Goal: Task Accomplishment & Management: Complete application form

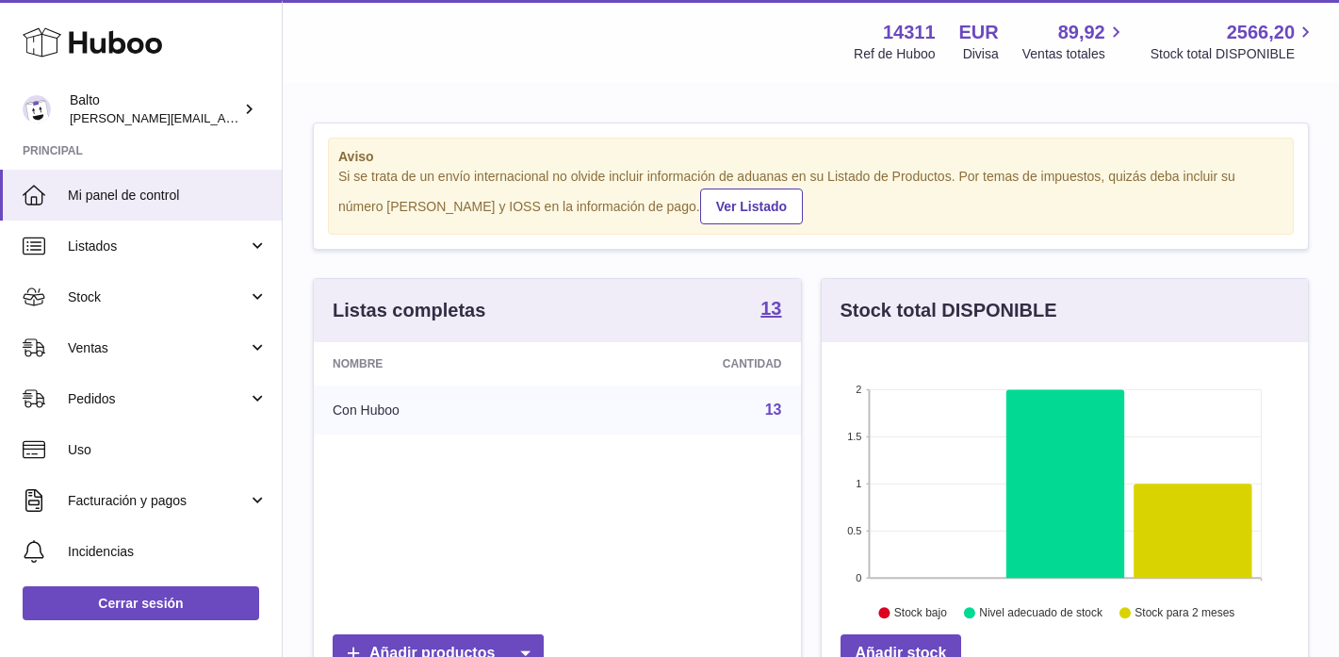
scroll to position [294, 486]
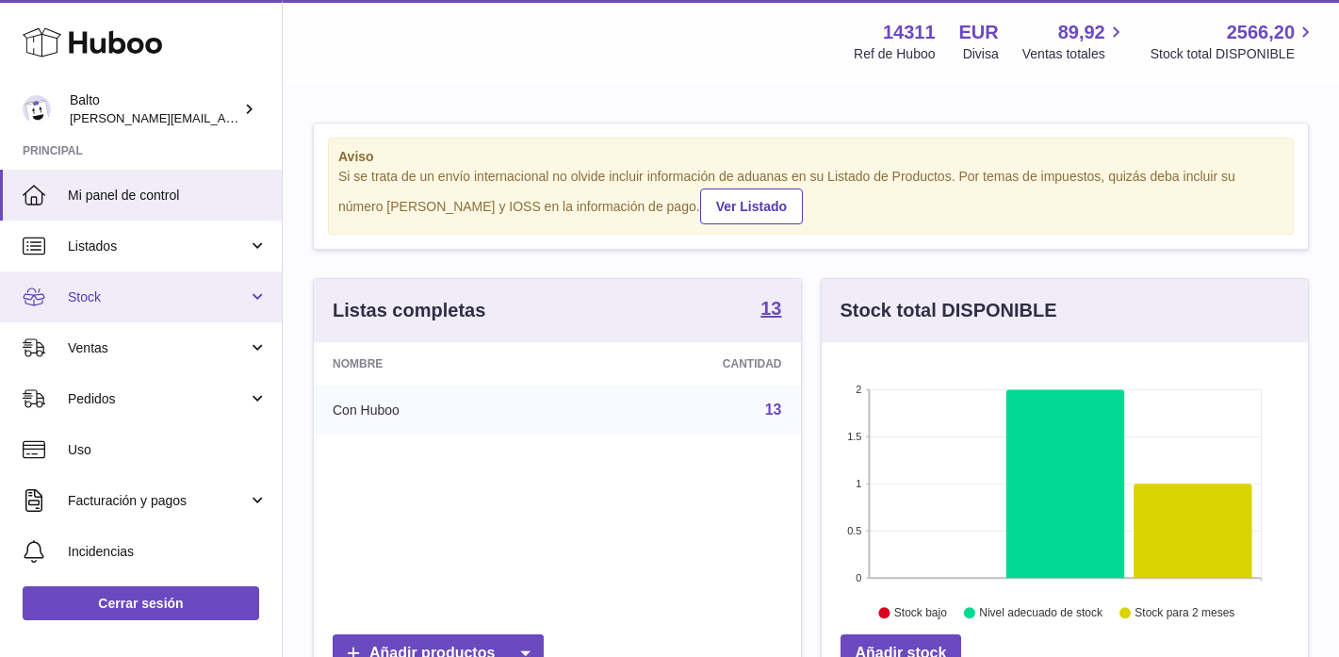
click at [96, 301] on span "Stock" at bounding box center [158, 297] width 180 height 18
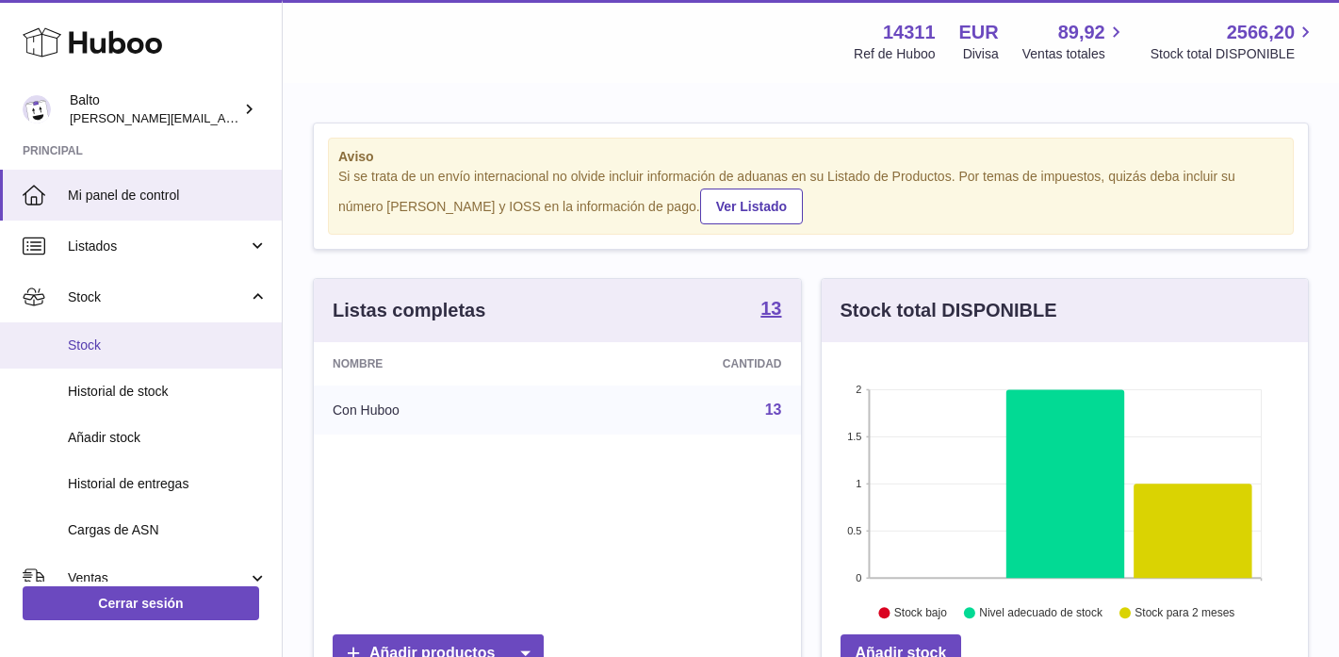
click at [93, 359] on link "Stock" at bounding box center [141, 345] width 282 height 46
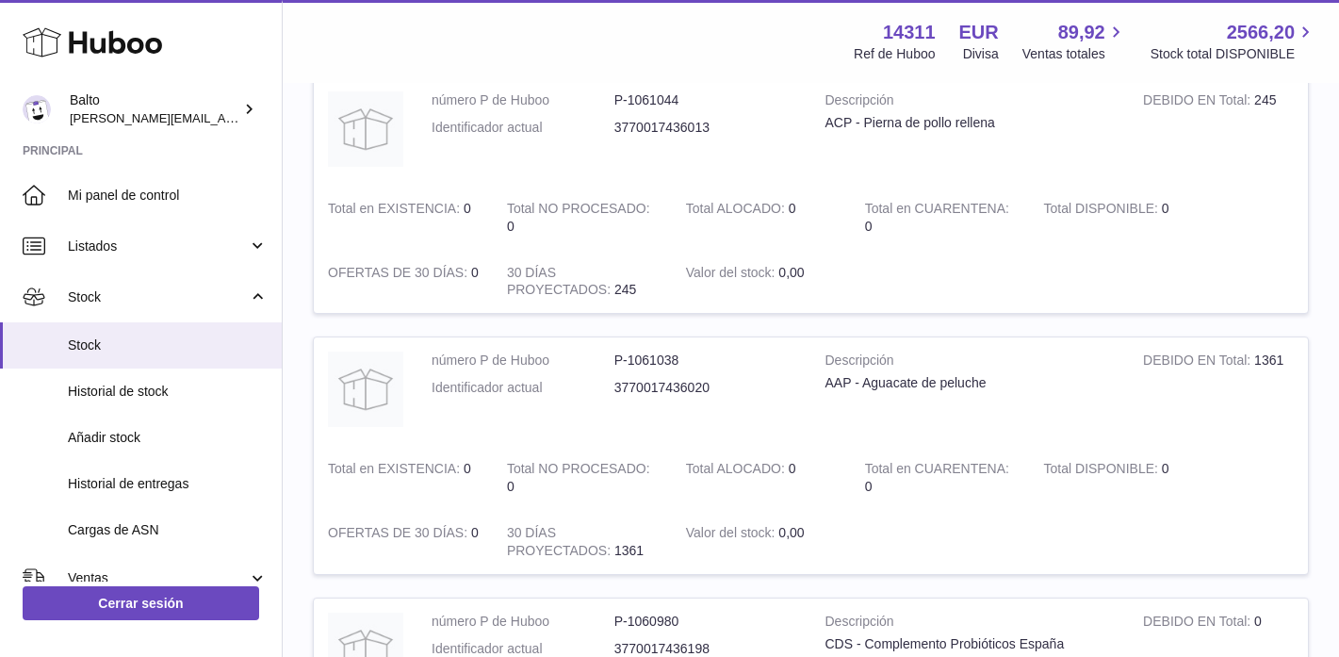
scroll to position [1099, 0]
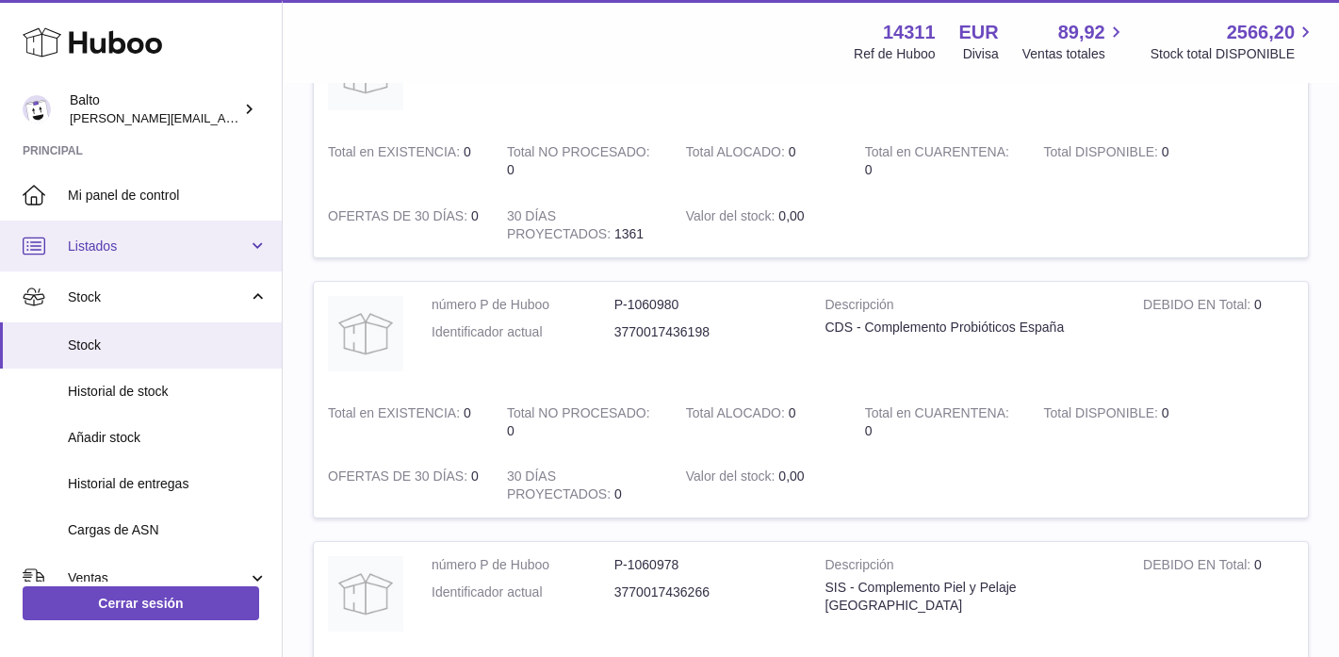
click at [111, 223] on link "Listados" at bounding box center [141, 245] width 282 height 51
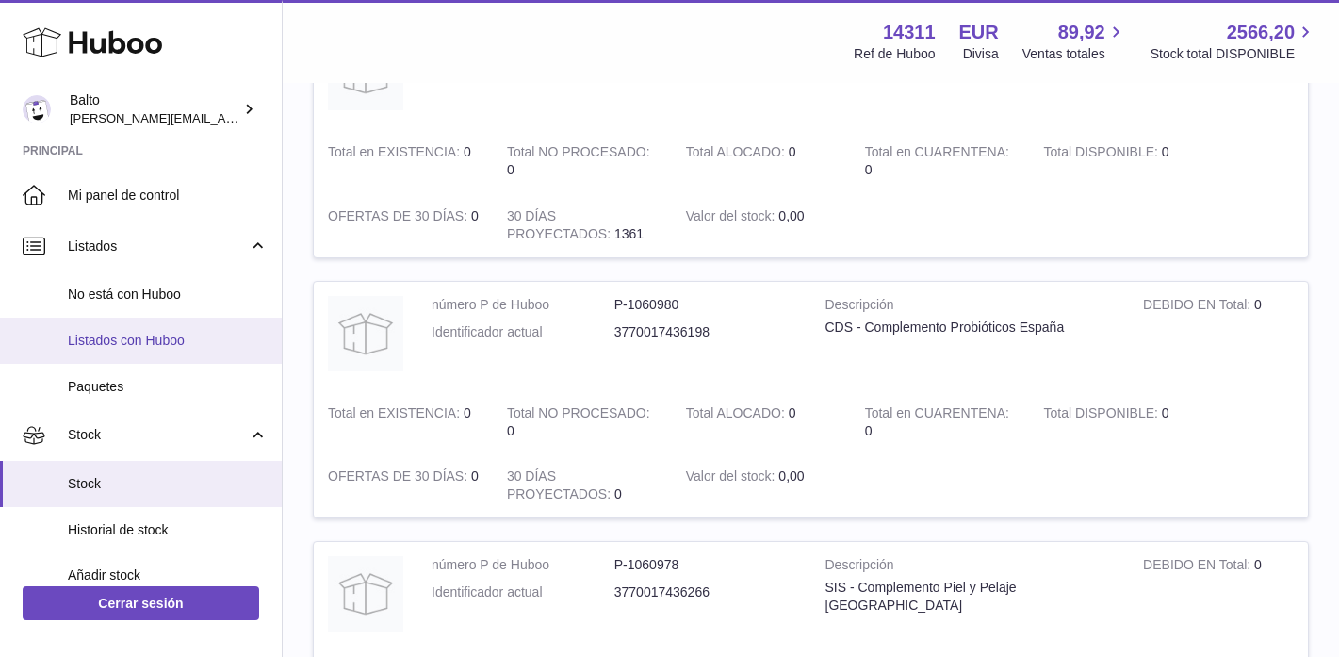
click at [171, 332] on span "Listados con Huboo" at bounding box center [168, 341] width 200 height 18
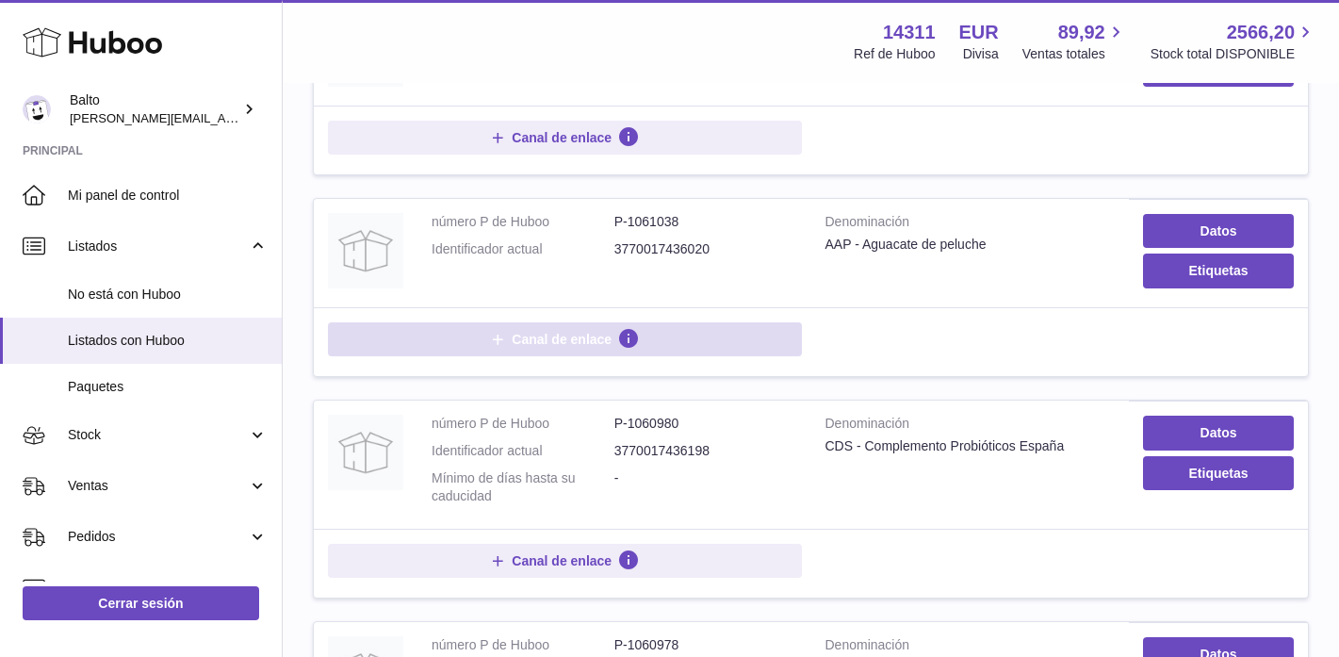
scroll to position [905, 0]
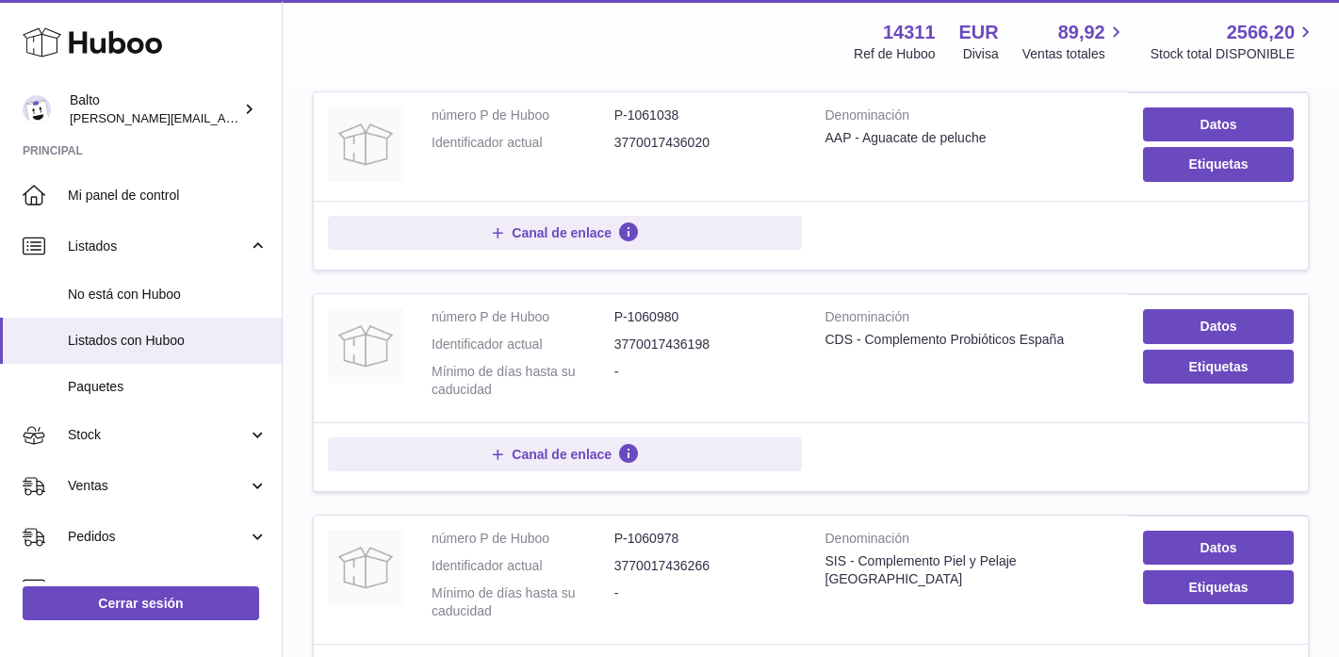
click at [1300, 330] on td "Datos Etiquetas" at bounding box center [1218, 358] width 179 height 128
click at [1280, 326] on link "Datos" at bounding box center [1218, 326] width 151 height 34
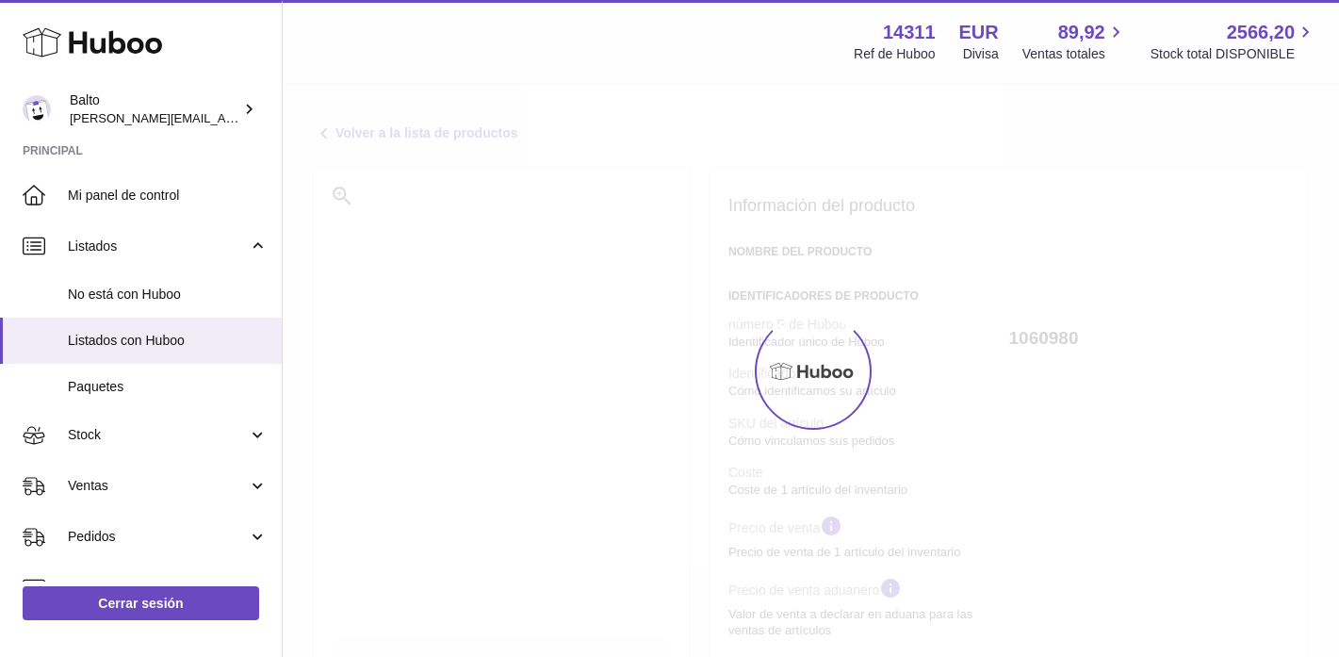
select select
select select "****"
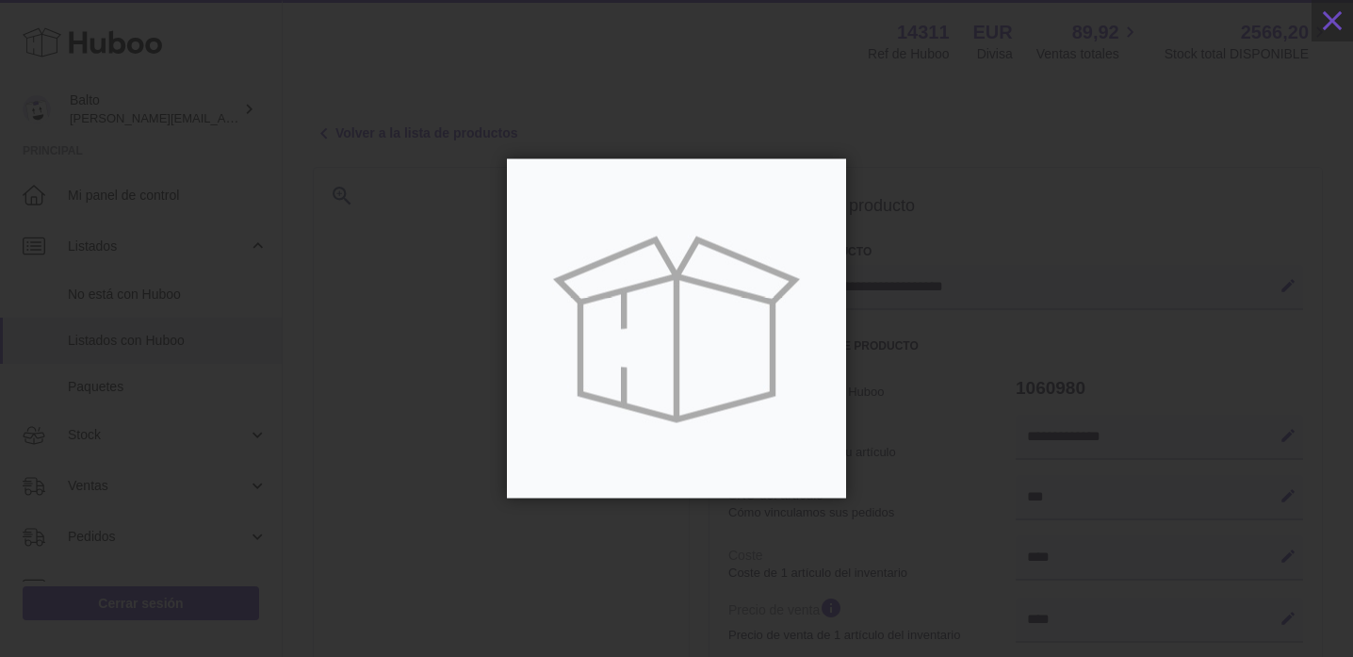
click at [420, 443] on div at bounding box center [676, 329] width 1353 height 544
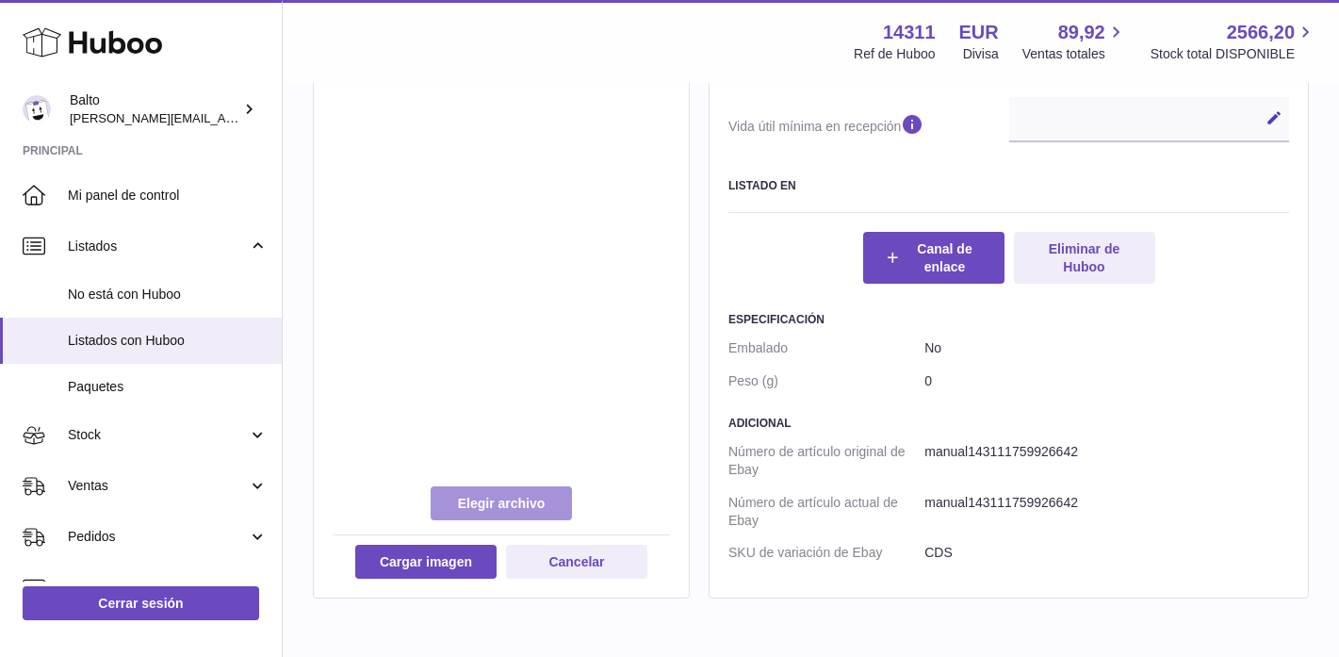
scroll to position [1001, 0]
click at [497, 496] on label at bounding box center [501, 502] width 141 height 34
click at [493, 501] on label at bounding box center [501, 502] width 141 height 34
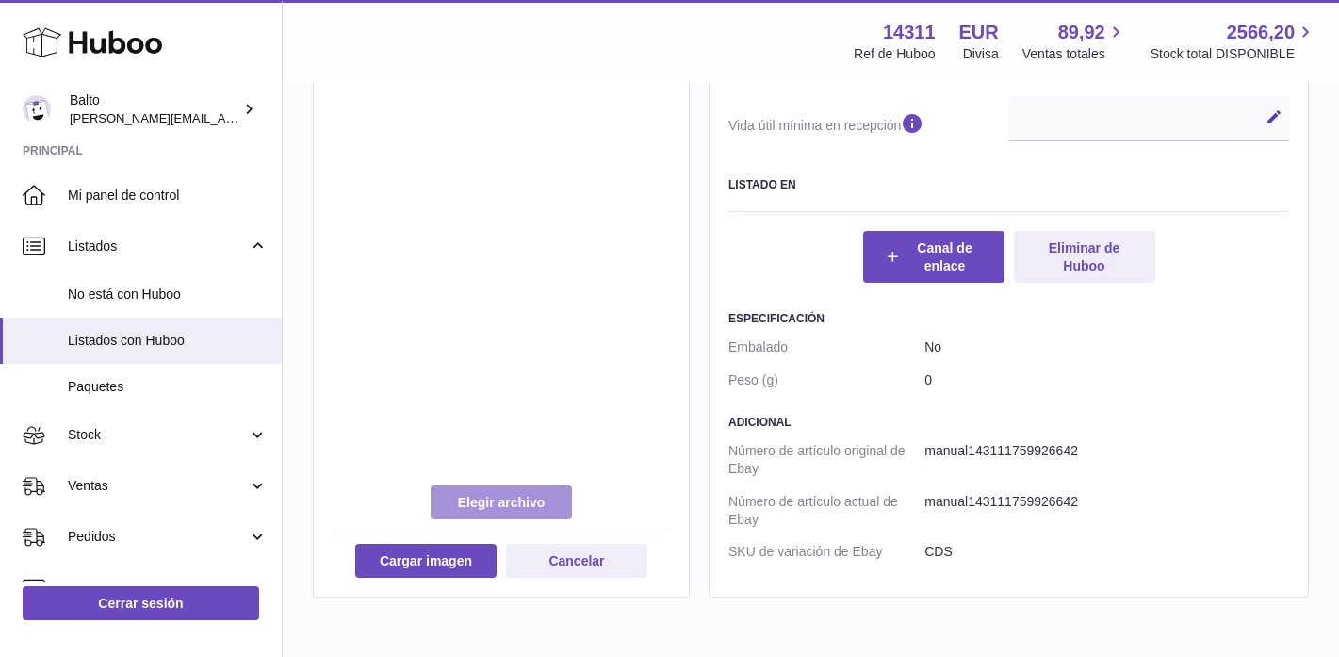
click at [512, 506] on label at bounding box center [501, 502] width 141 height 34
type input "**********"
click at [490, 497] on label at bounding box center [501, 502] width 141 height 34
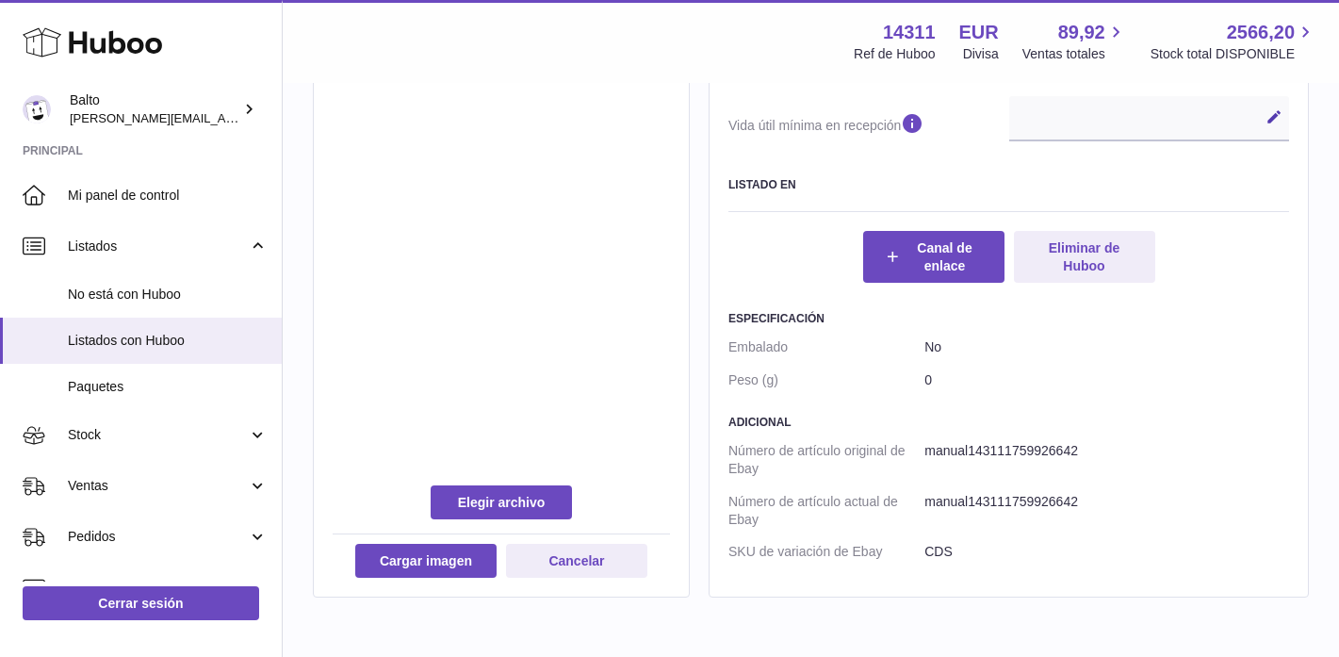
type input "**********"
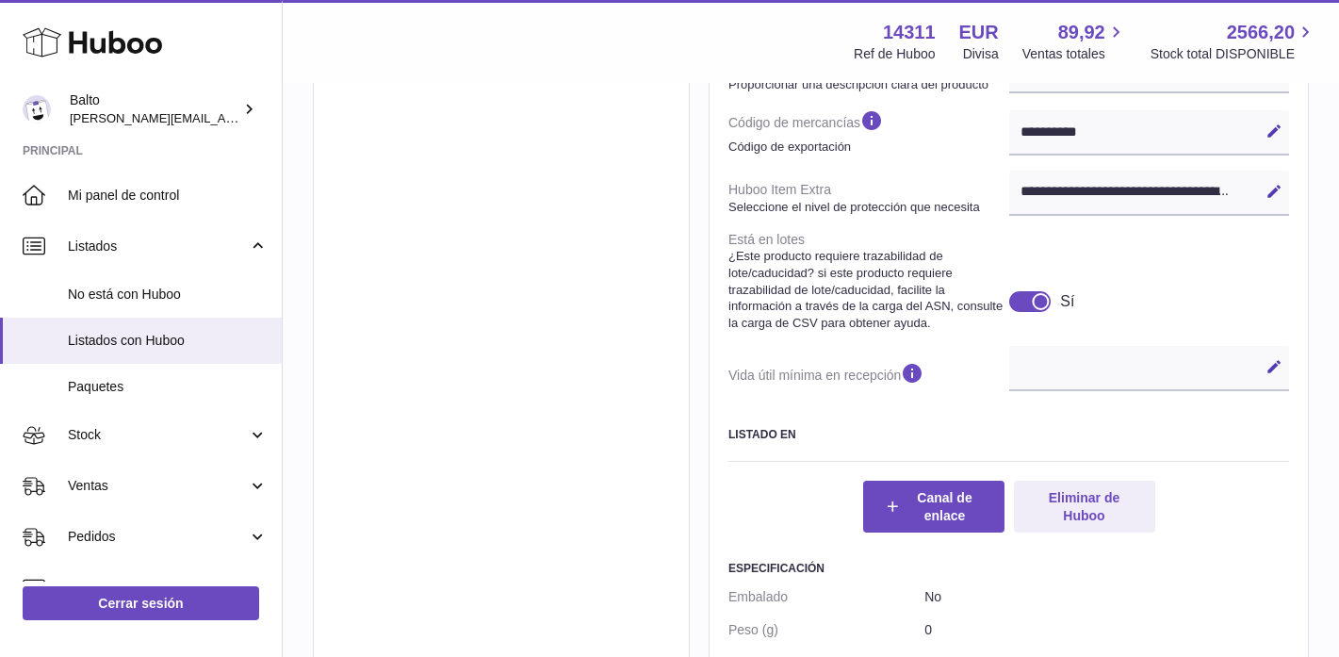
scroll to position [1090, 0]
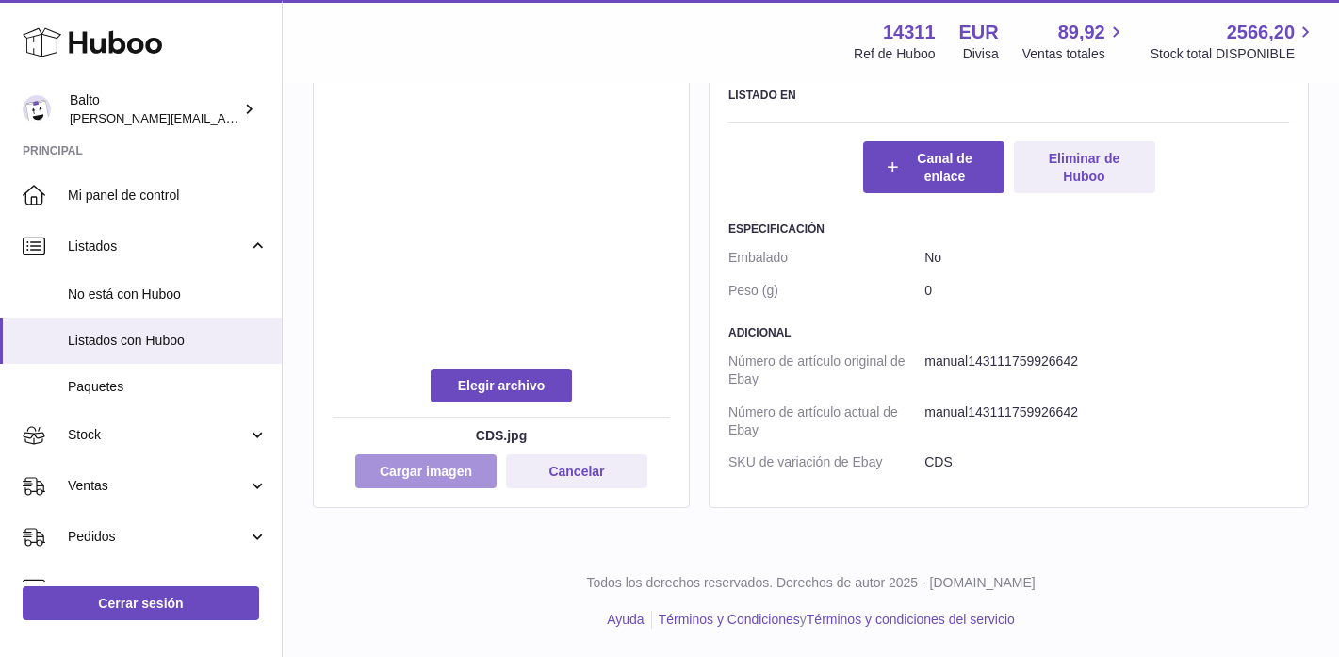
click at [434, 485] on button "Cargar imagen" at bounding box center [425, 471] width 141 height 34
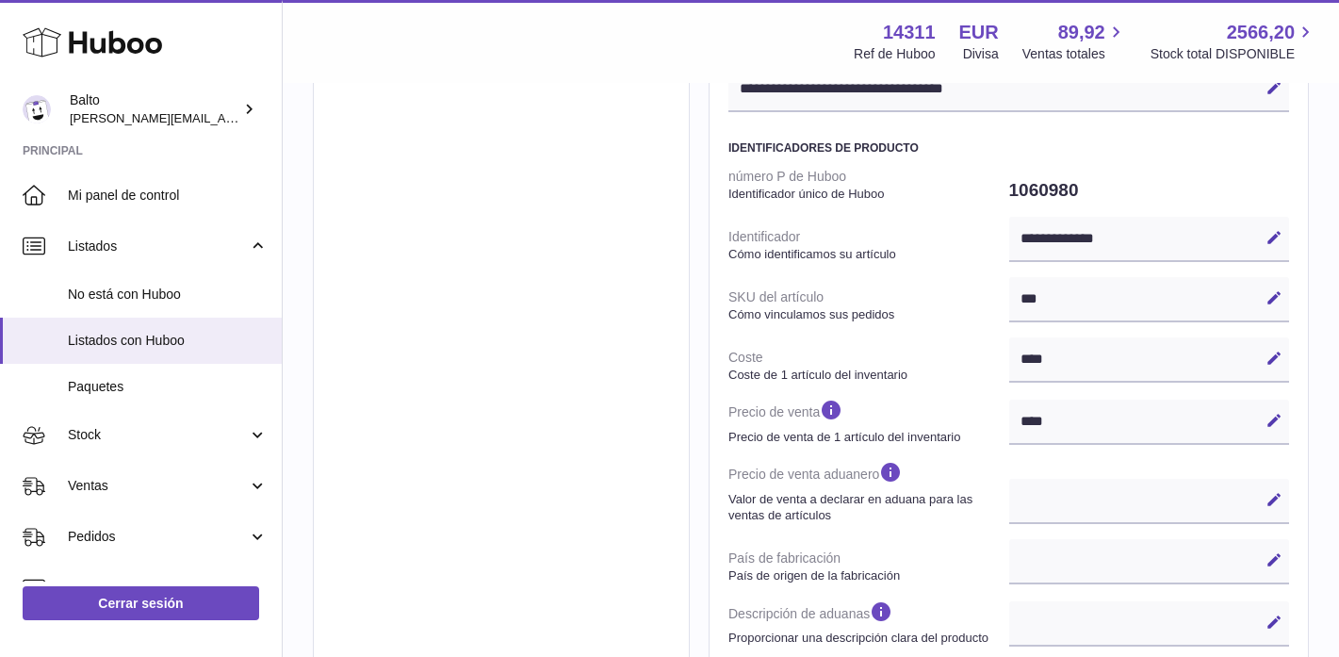
scroll to position [0, 0]
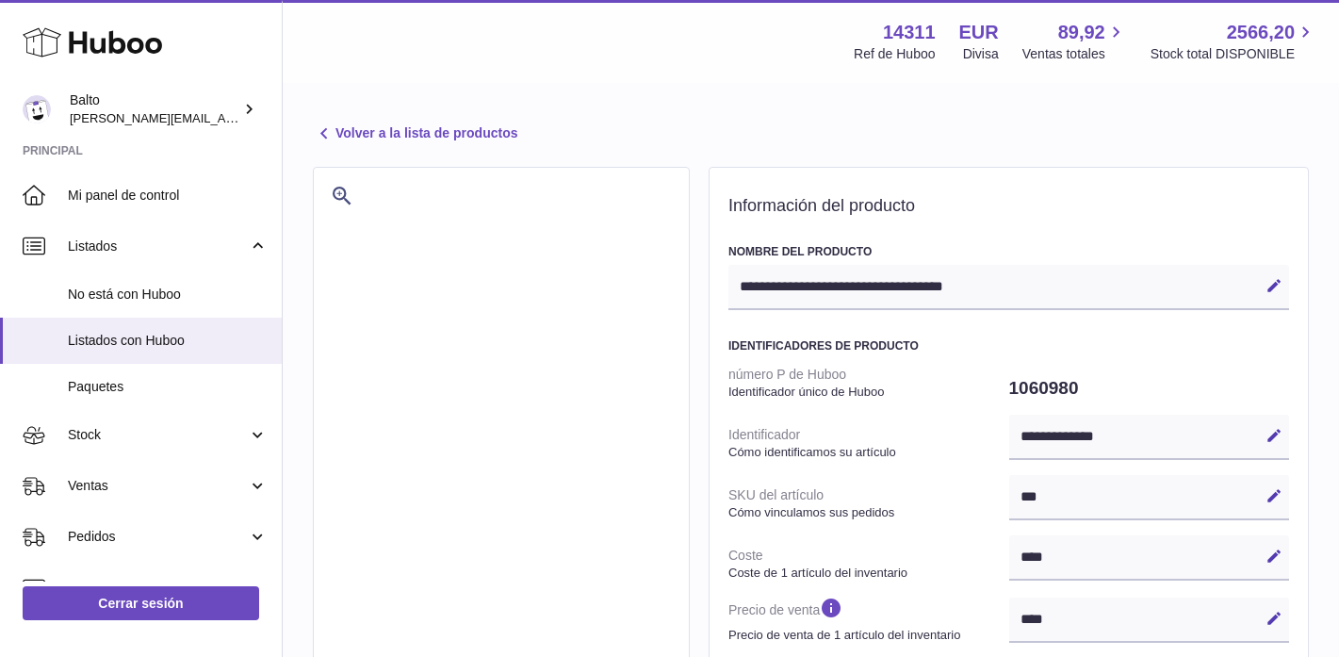
click at [447, 130] on link "Volver a la lista de productos" at bounding box center [415, 133] width 204 height 23
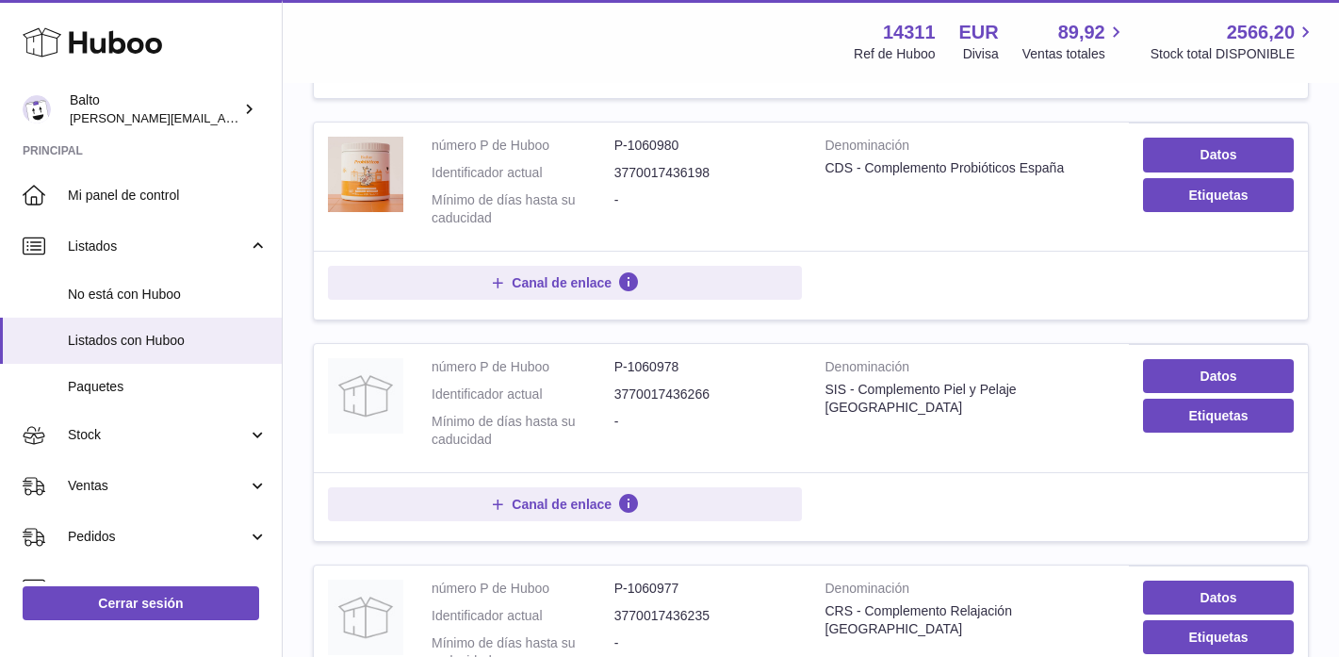
scroll to position [1085, 0]
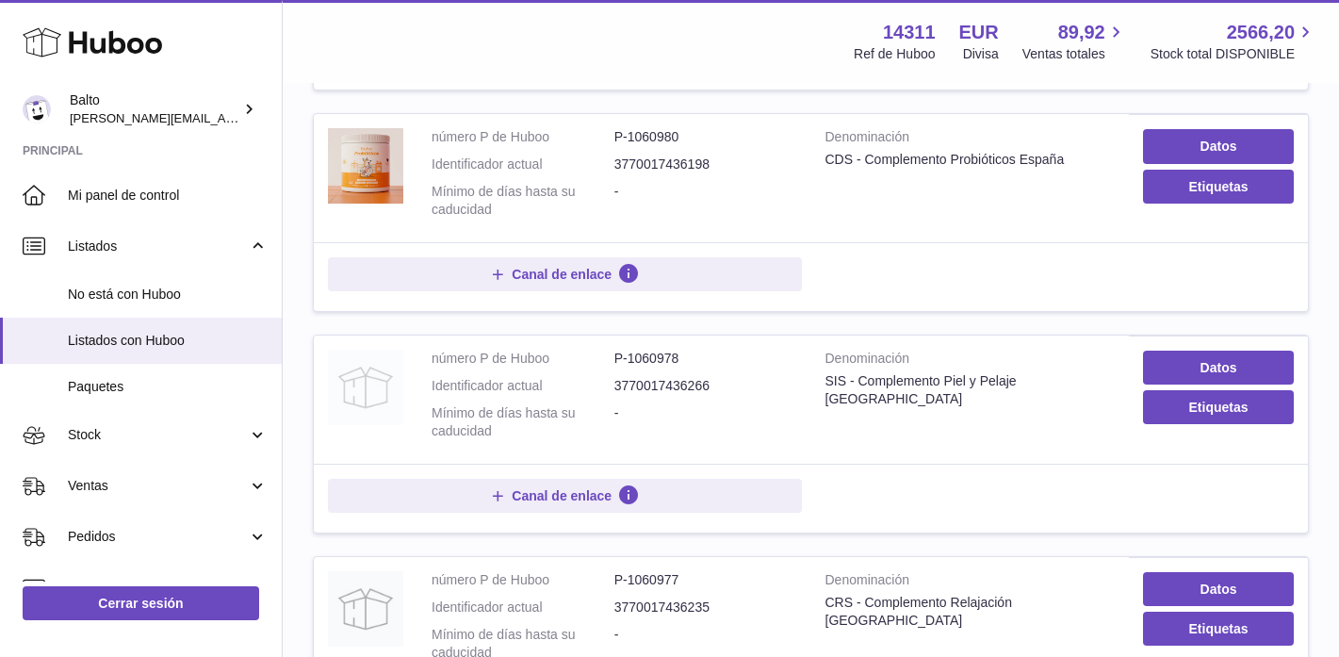
click at [340, 376] on img at bounding box center [365, 387] width 75 height 75
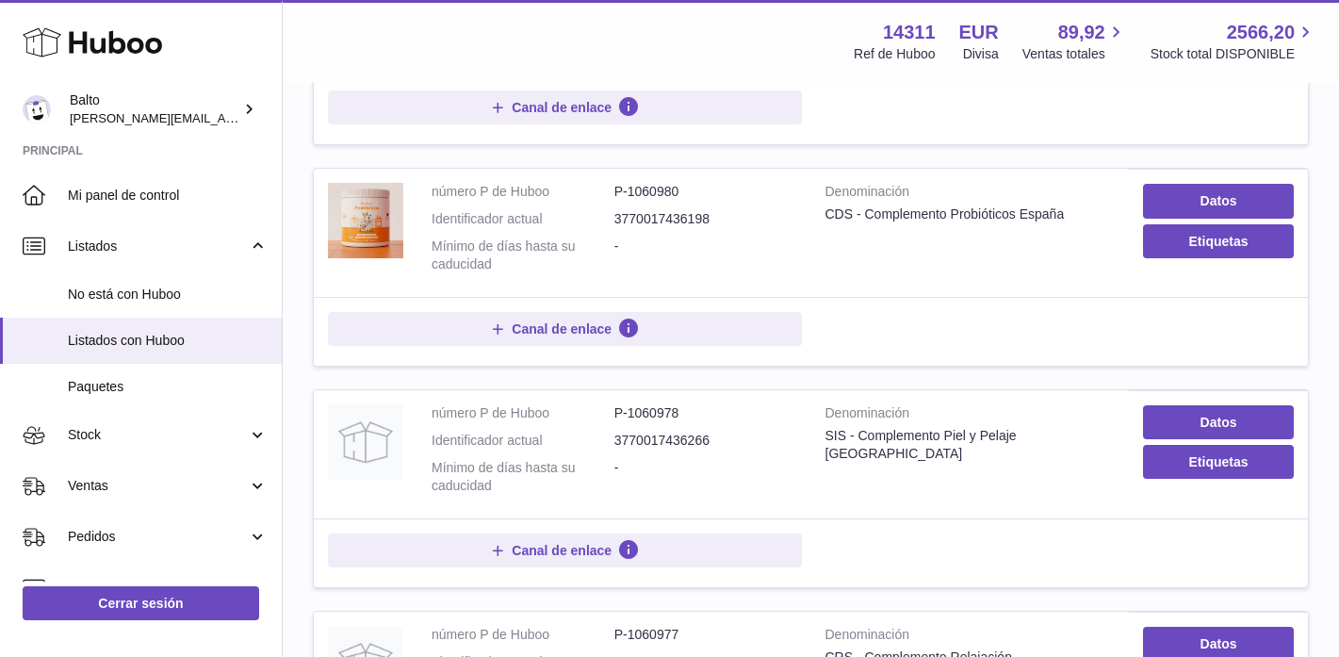
scroll to position [1032, 0]
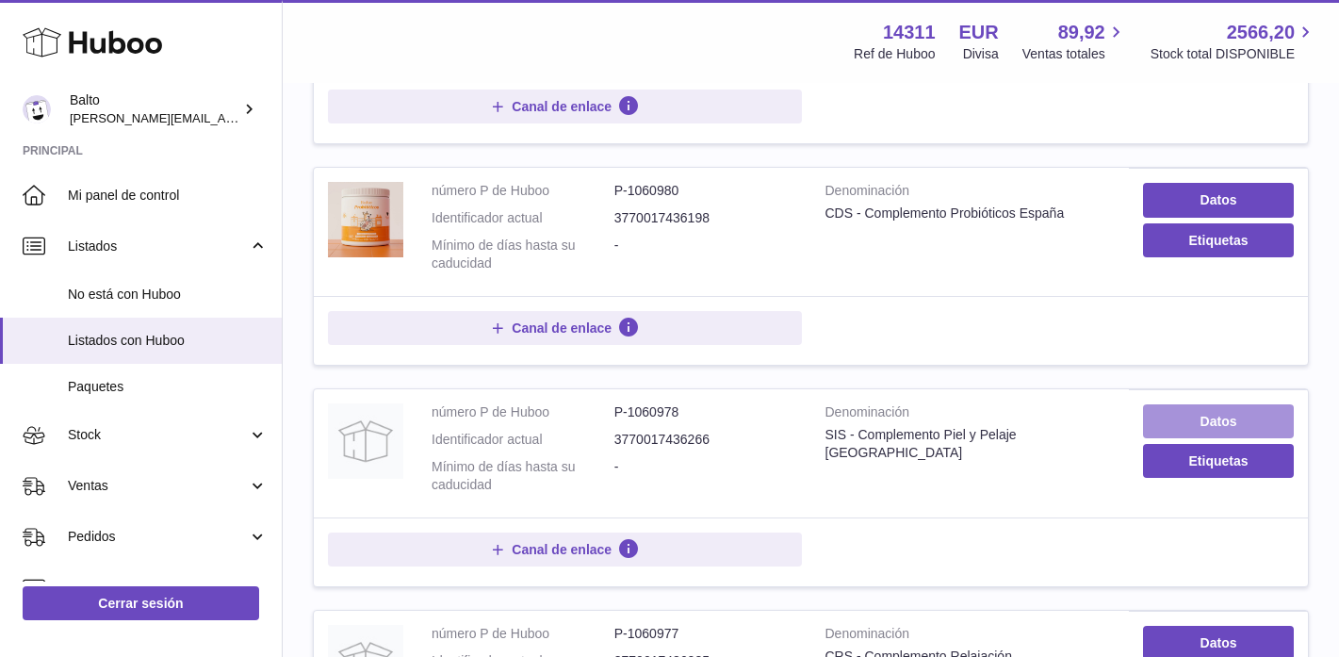
click at [1269, 421] on link "Datos" at bounding box center [1218, 421] width 151 height 34
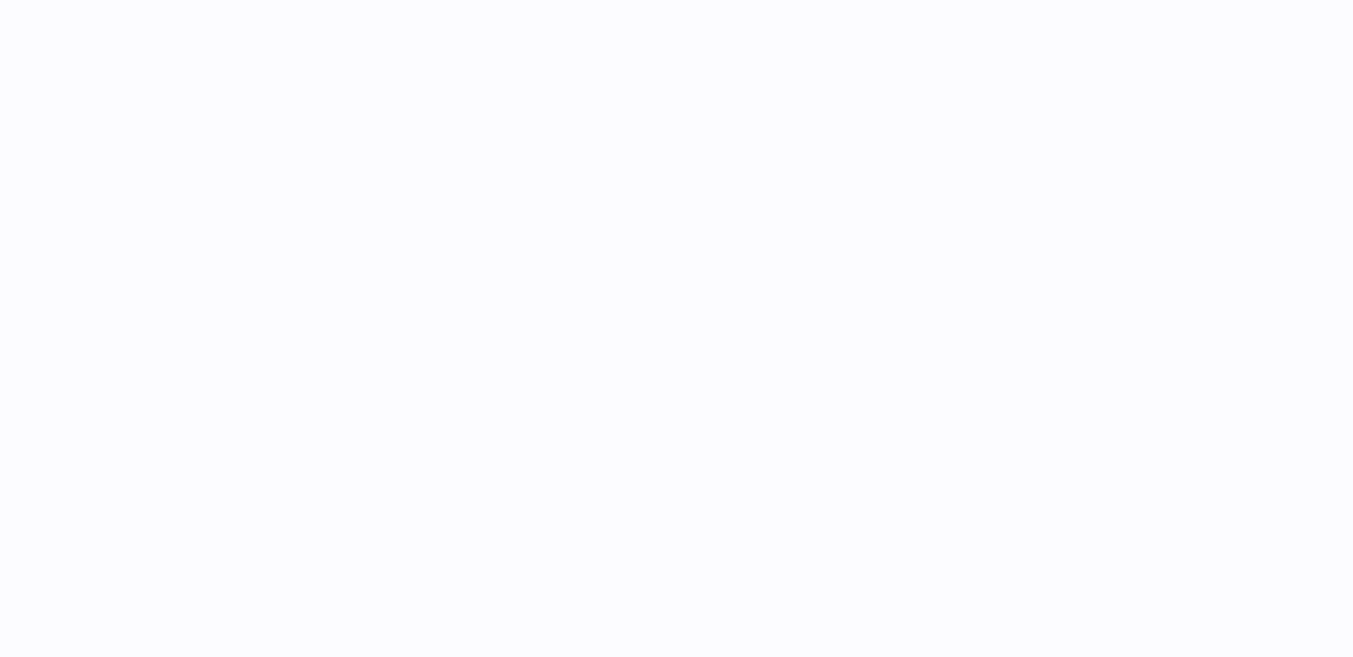
select select
select select "****"
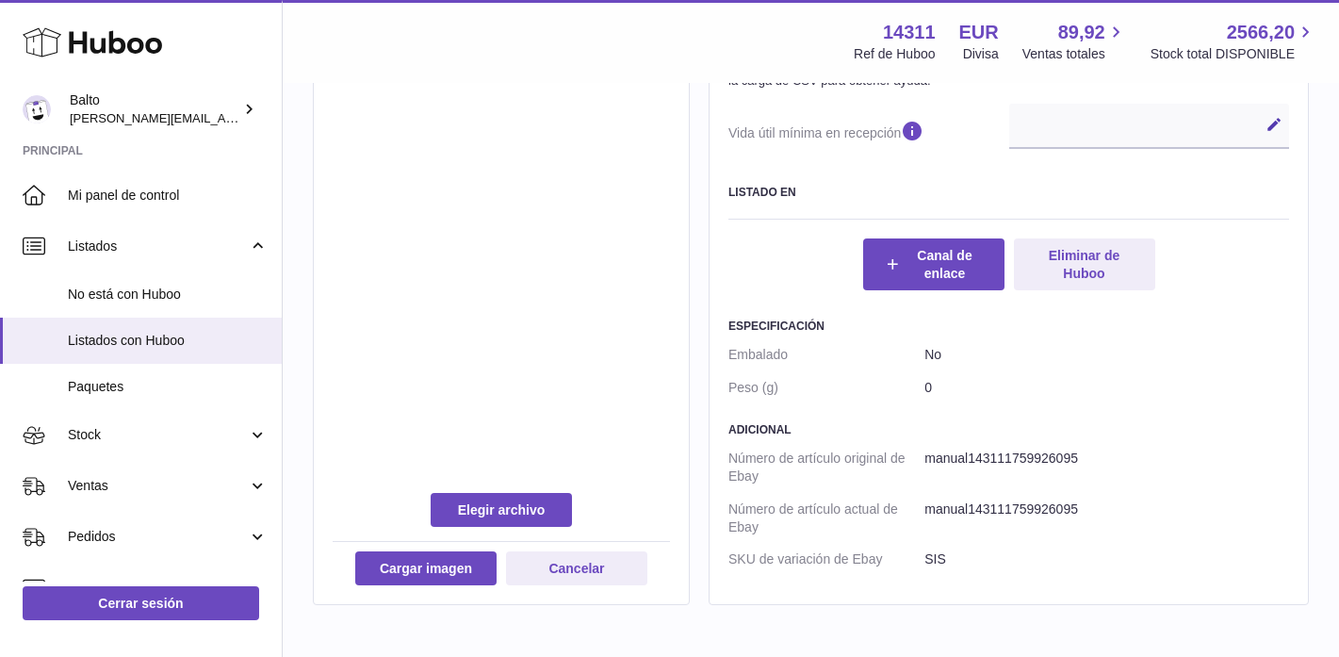
scroll to position [1066, 0]
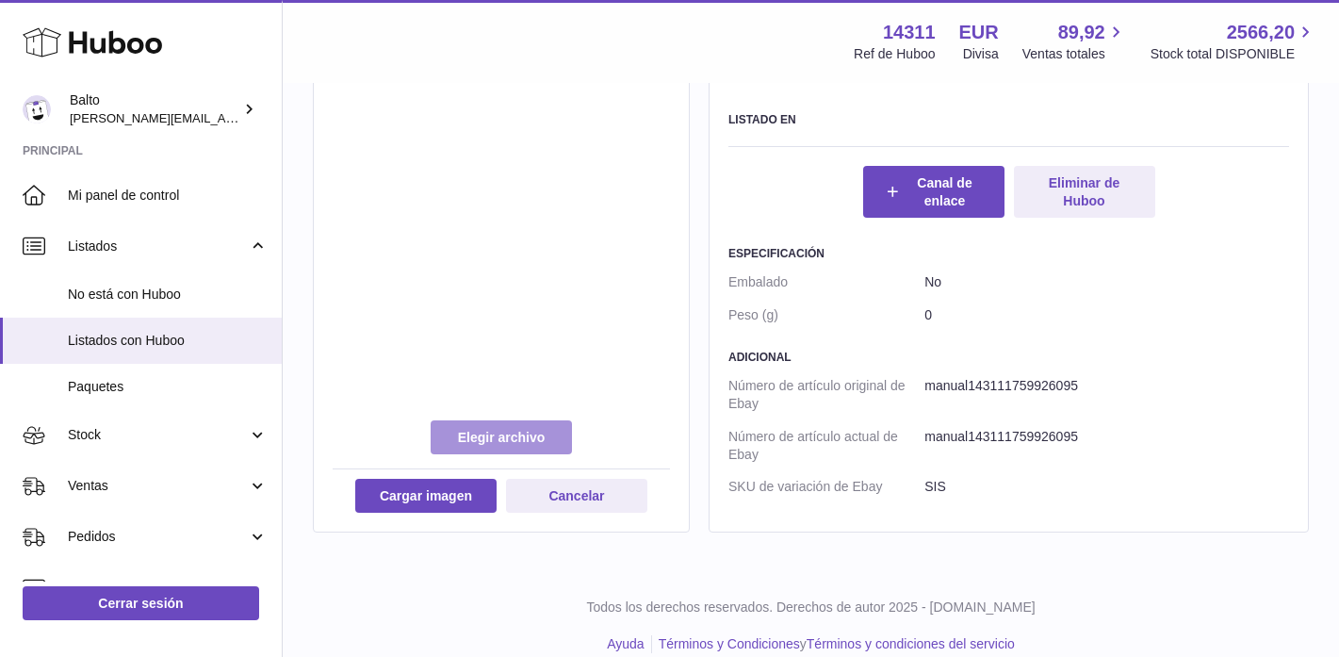
click at [526, 437] on label at bounding box center [501, 437] width 141 height 34
type input "**********"
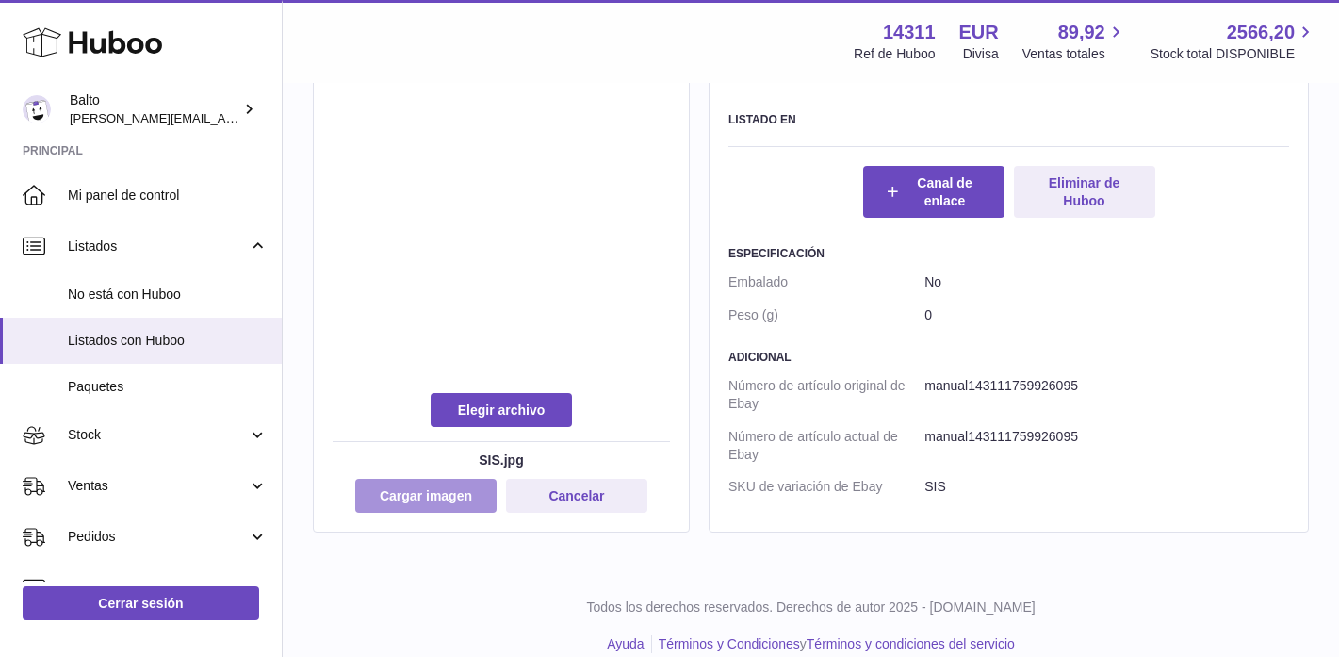
click at [448, 502] on button "Cargar imagen" at bounding box center [425, 496] width 141 height 34
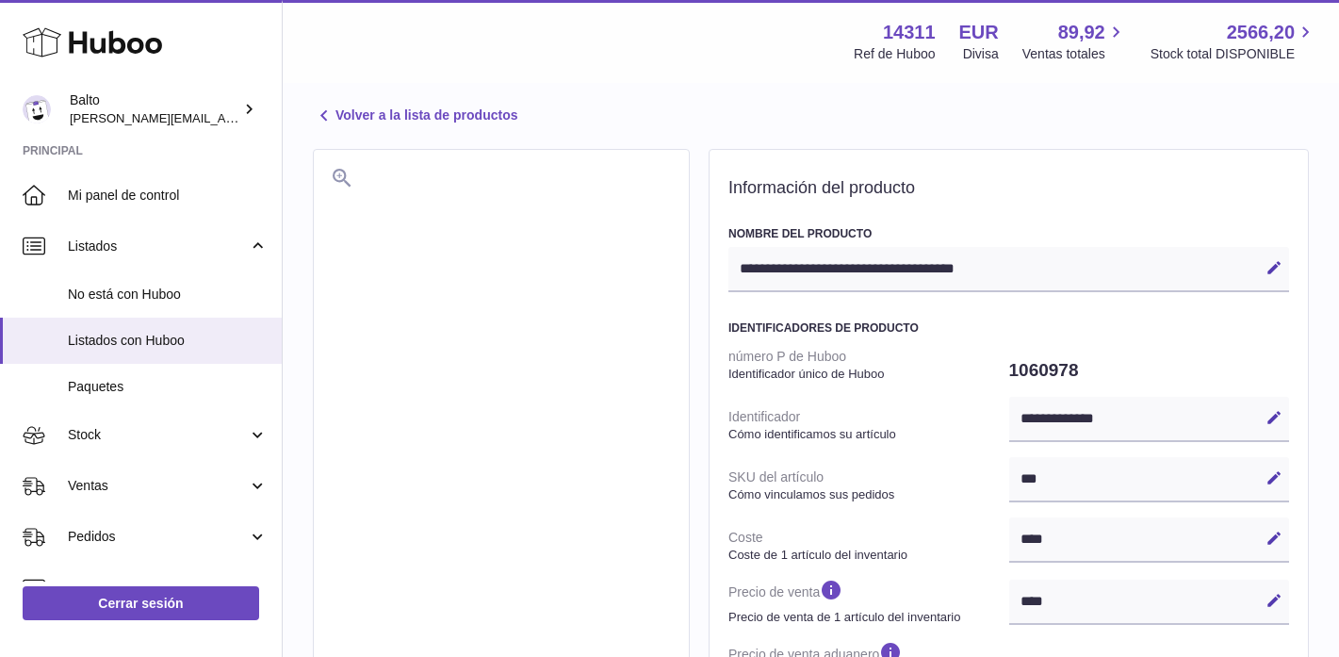
scroll to position [0, 0]
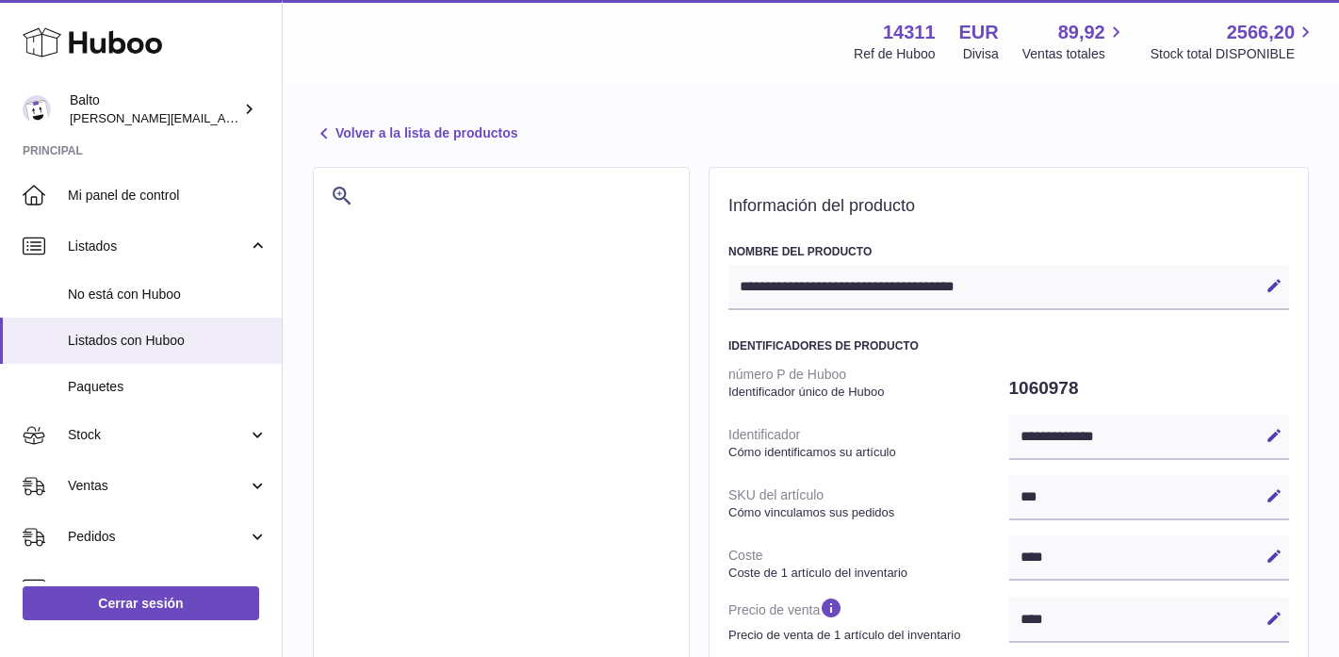
click at [412, 136] on link "Volver a la lista de productos" at bounding box center [415, 133] width 204 height 23
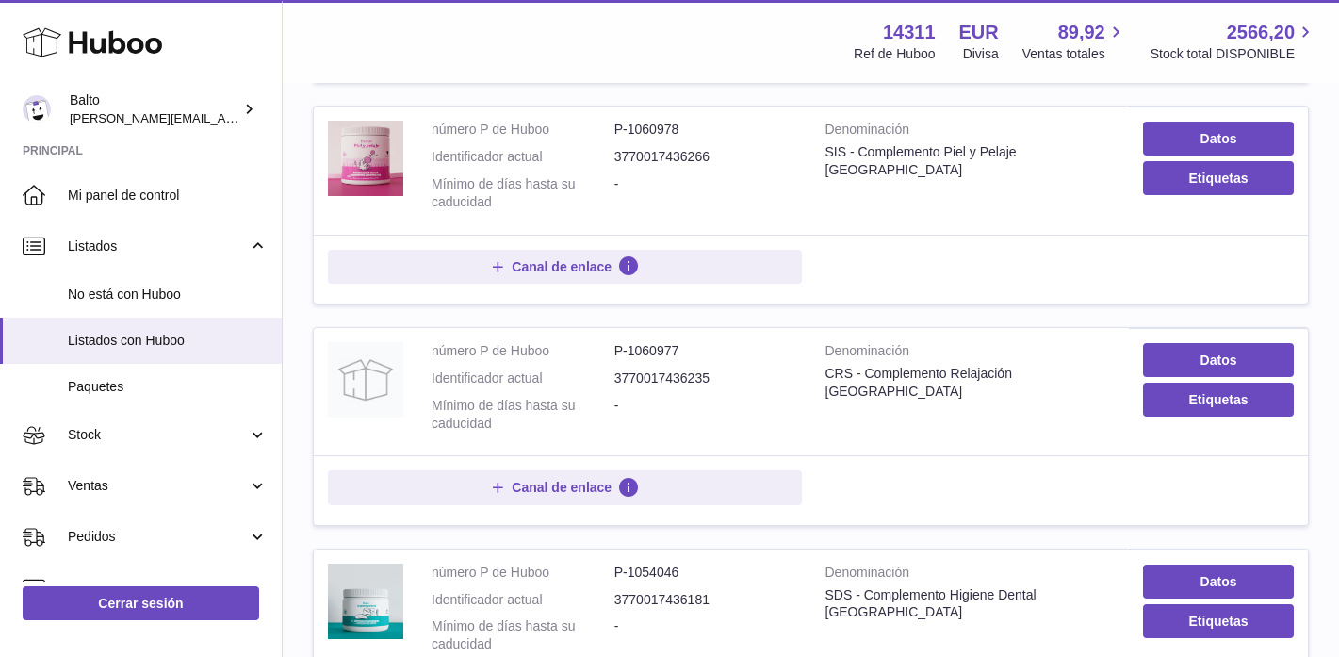
scroll to position [1317, 0]
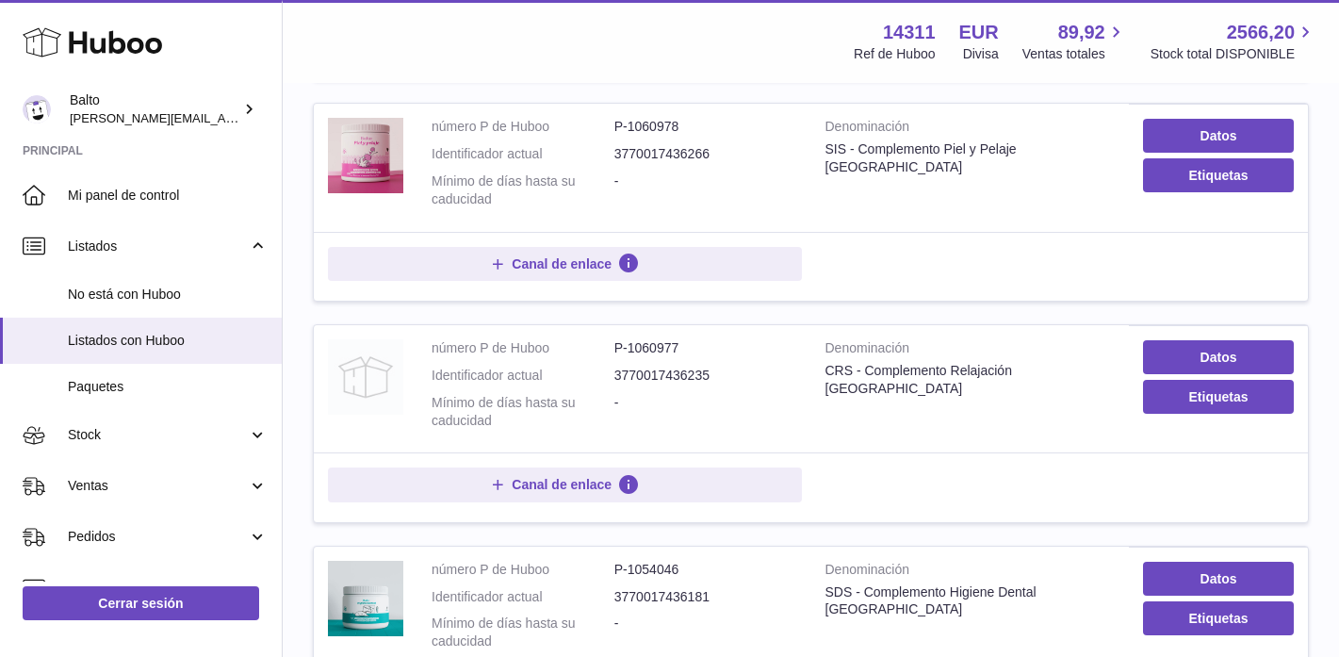
click at [372, 365] on img at bounding box center [365, 376] width 75 height 75
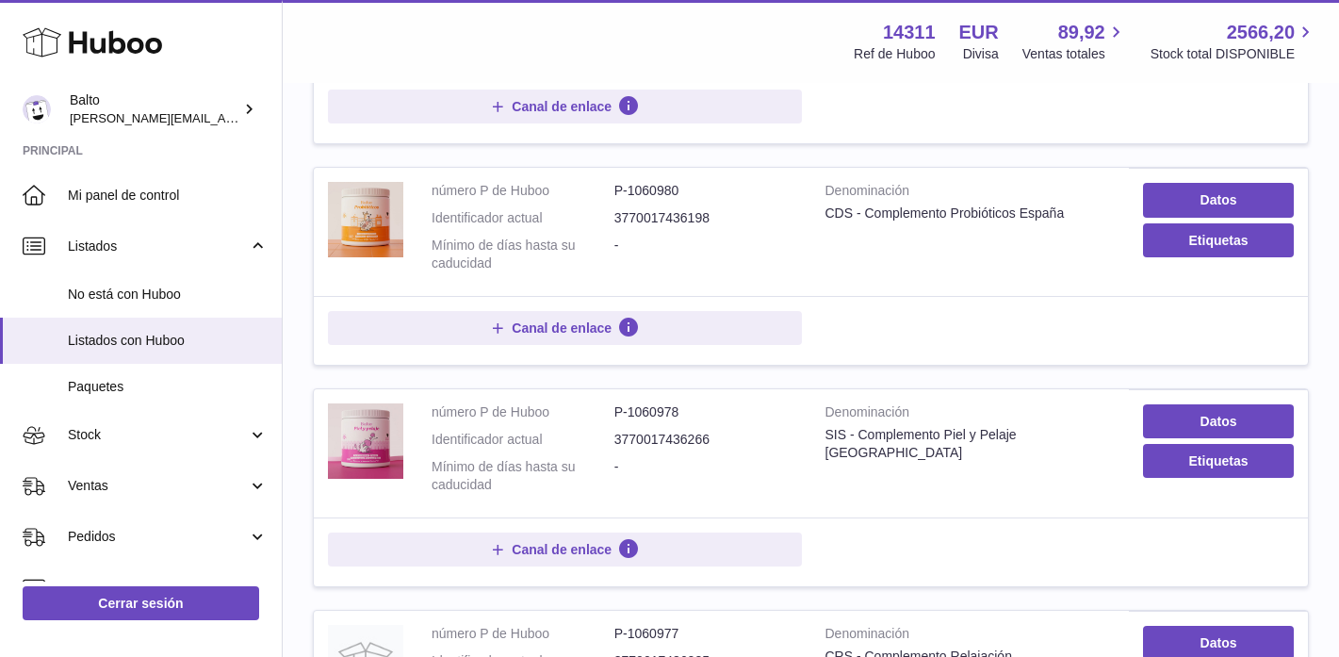
scroll to position [1172, 0]
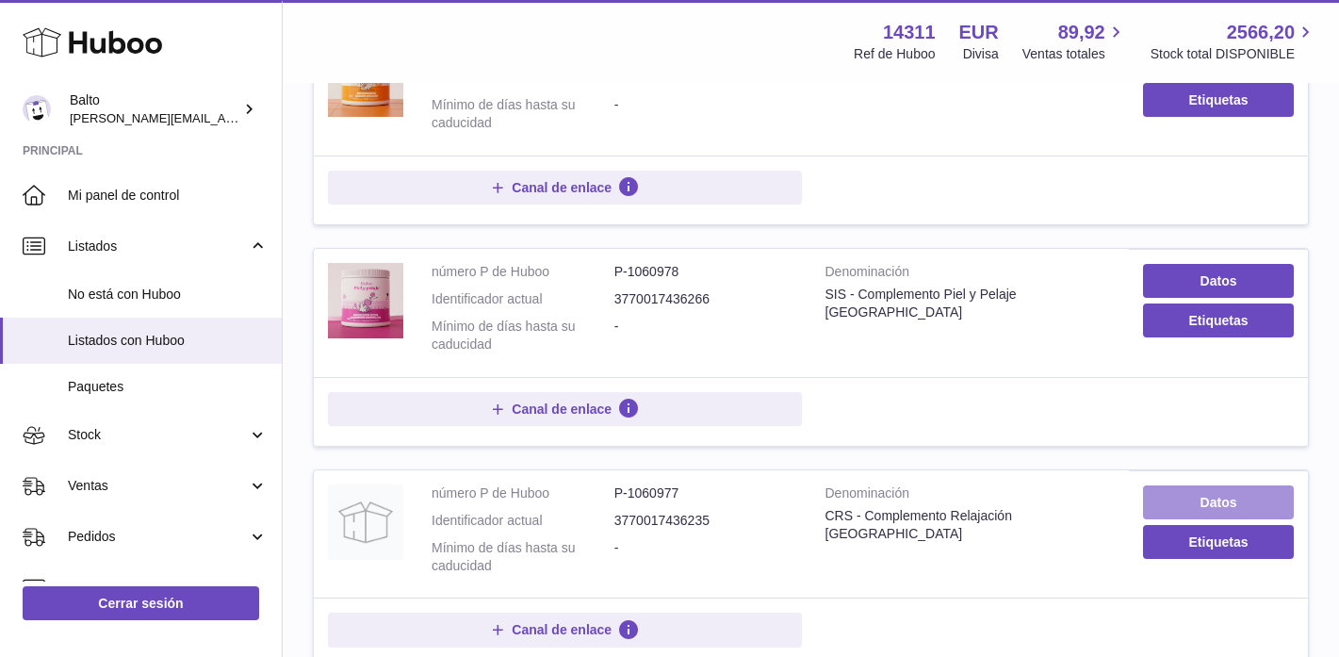
click at [1201, 497] on link "Datos" at bounding box center [1218, 502] width 151 height 34
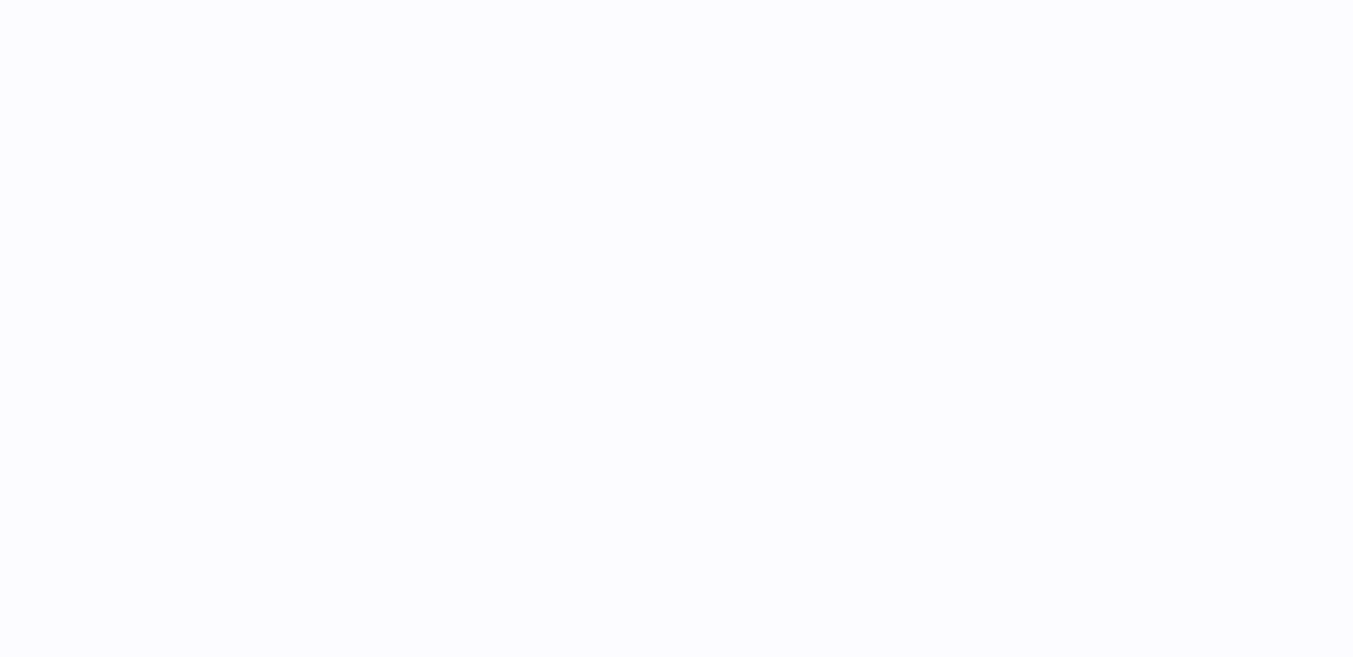
select select
select select "****"
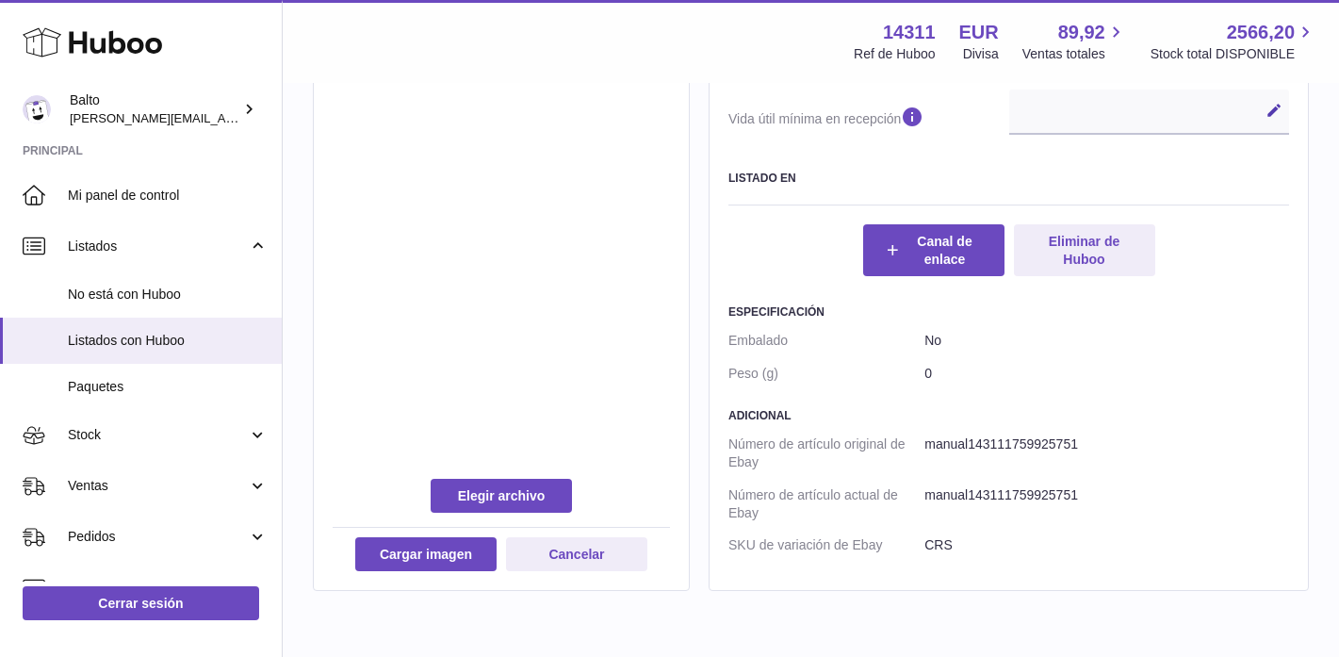
scroll to position [1009, 0]
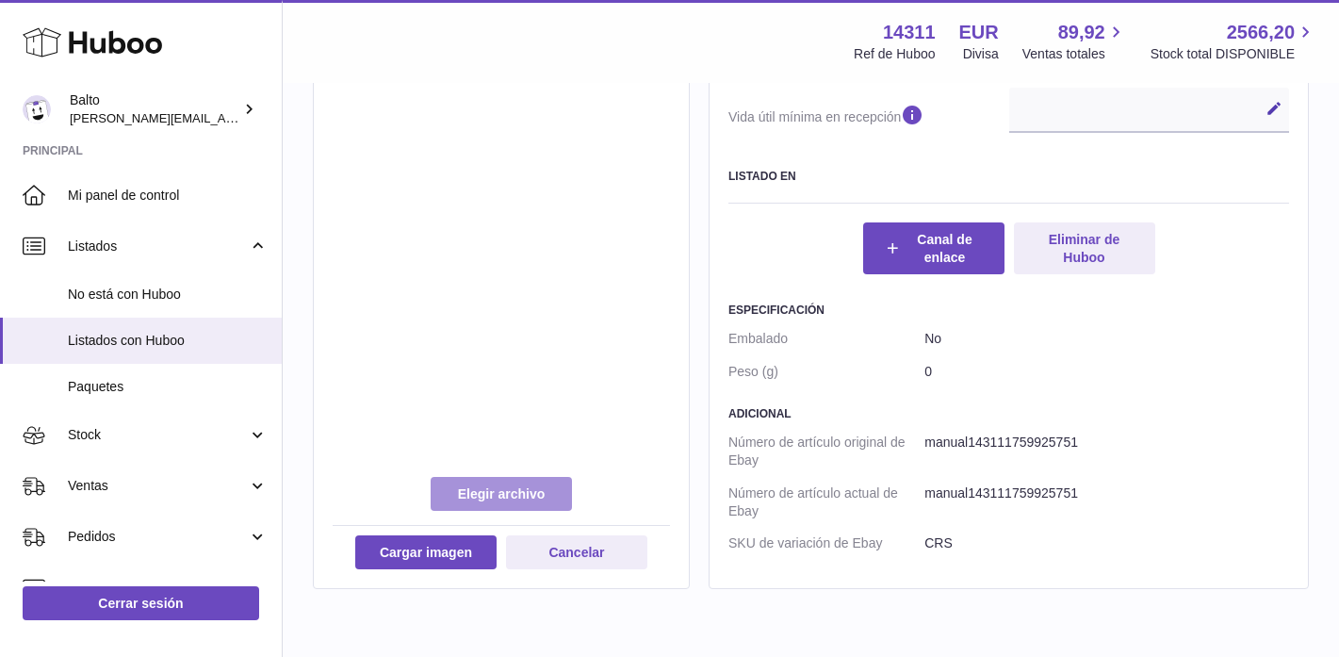
click at [546, 481] on label at bounding box center [501, 494] width 141 height 34
type input "**********"
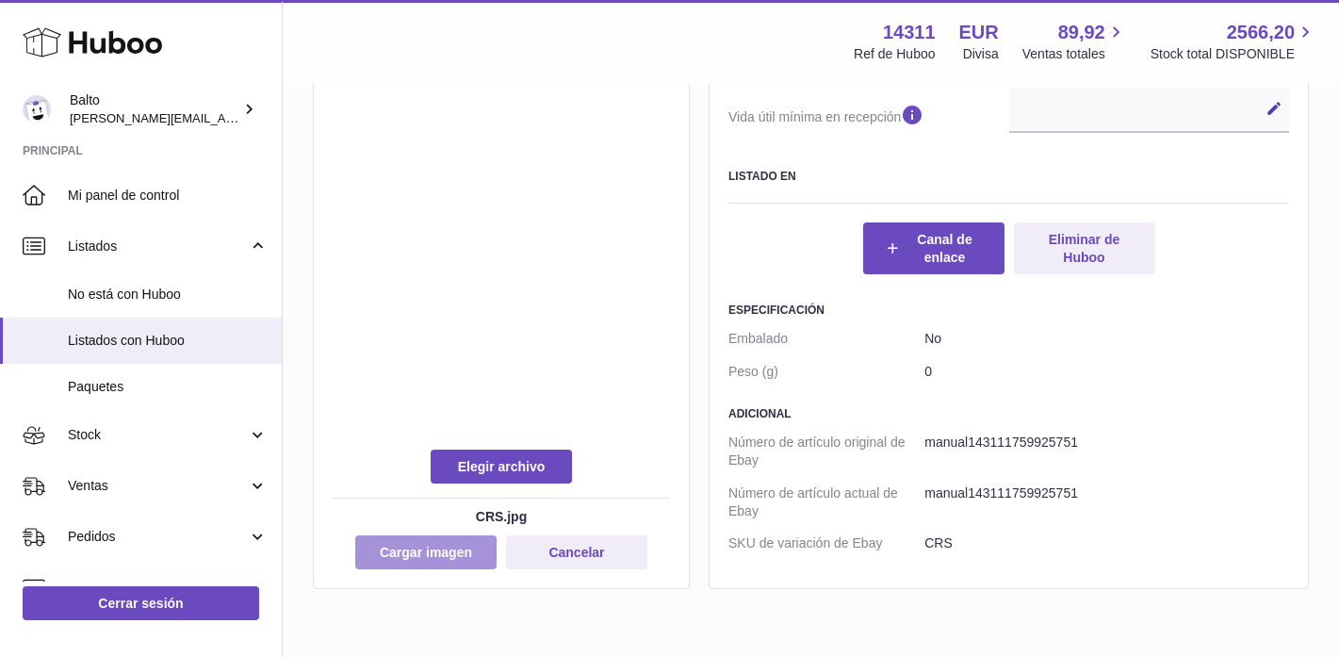
click at [474, 561] on button "Cargar imagen" at bounding box center [425, 552] width 141 height 34
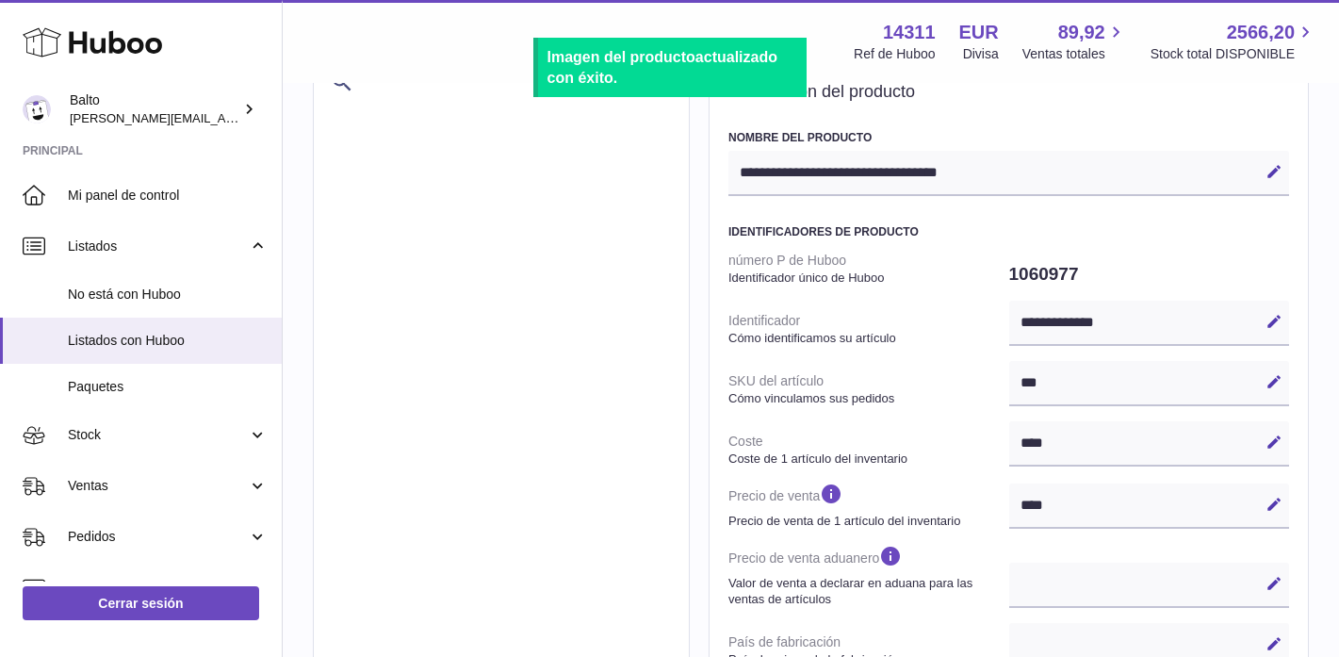
scroll to position [0, 0]
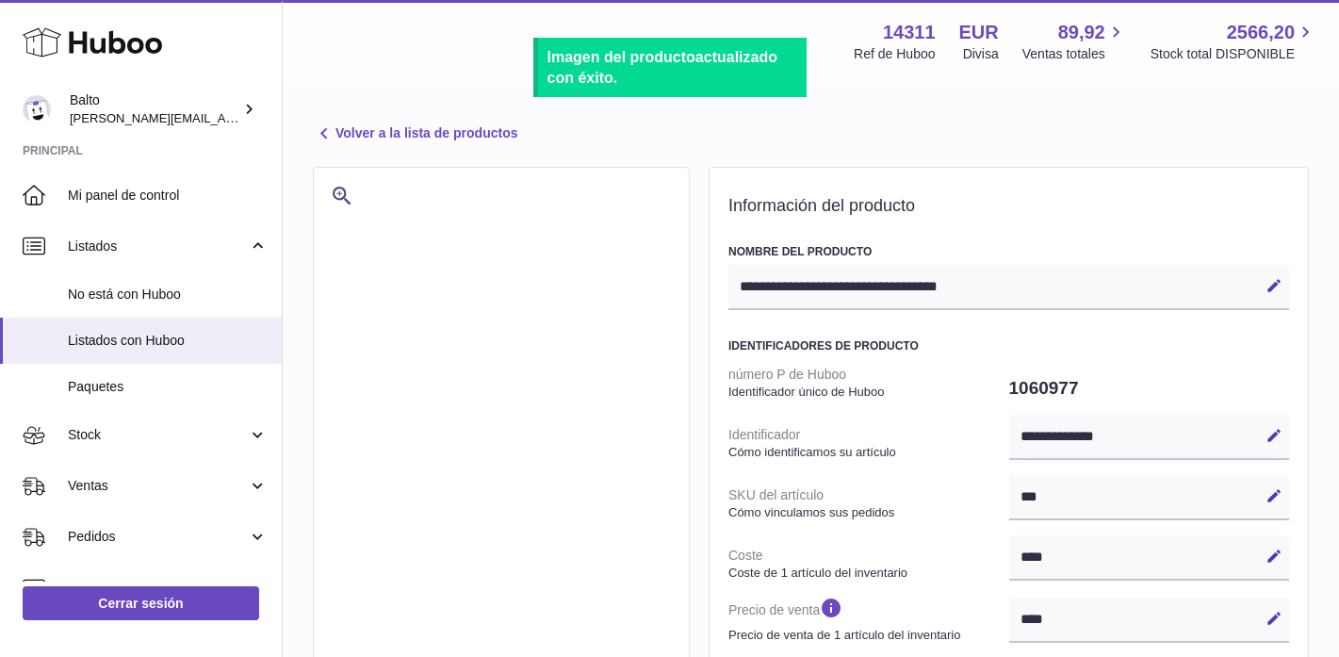
click at [352, 132] on link "Volver a la lista de productos" at bounding box center [415, 133] width 204 height 23
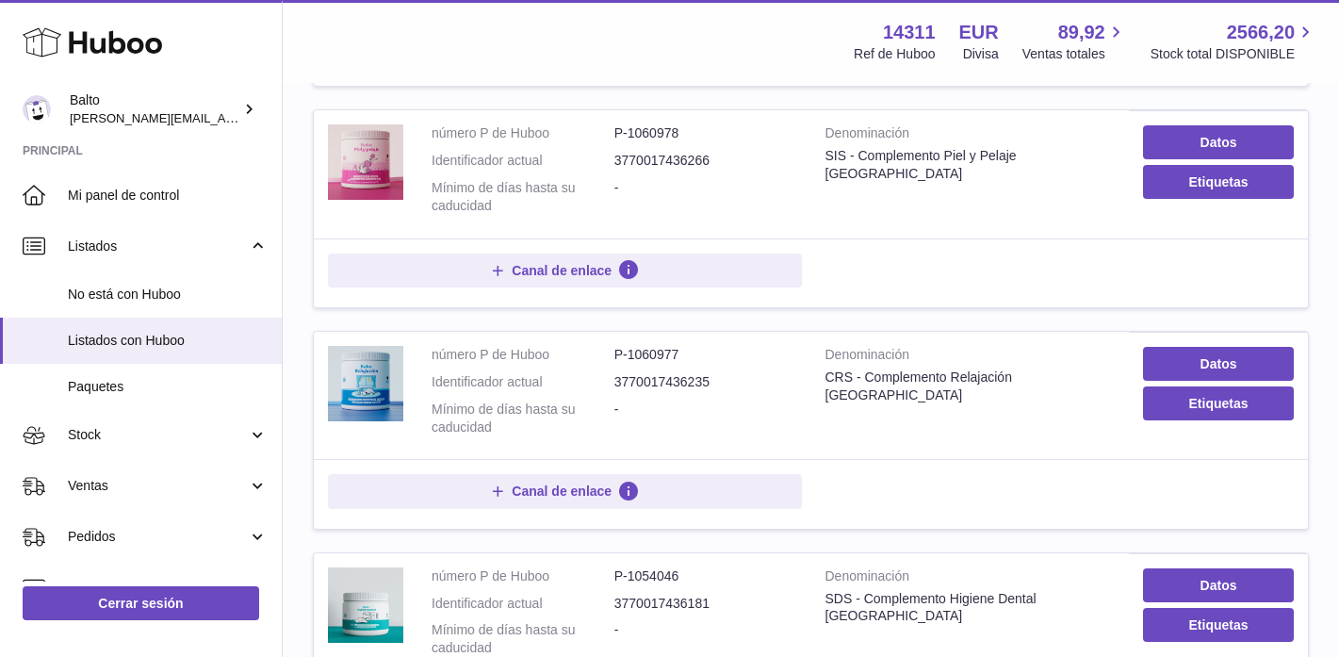
scroll to position [1484, 0]
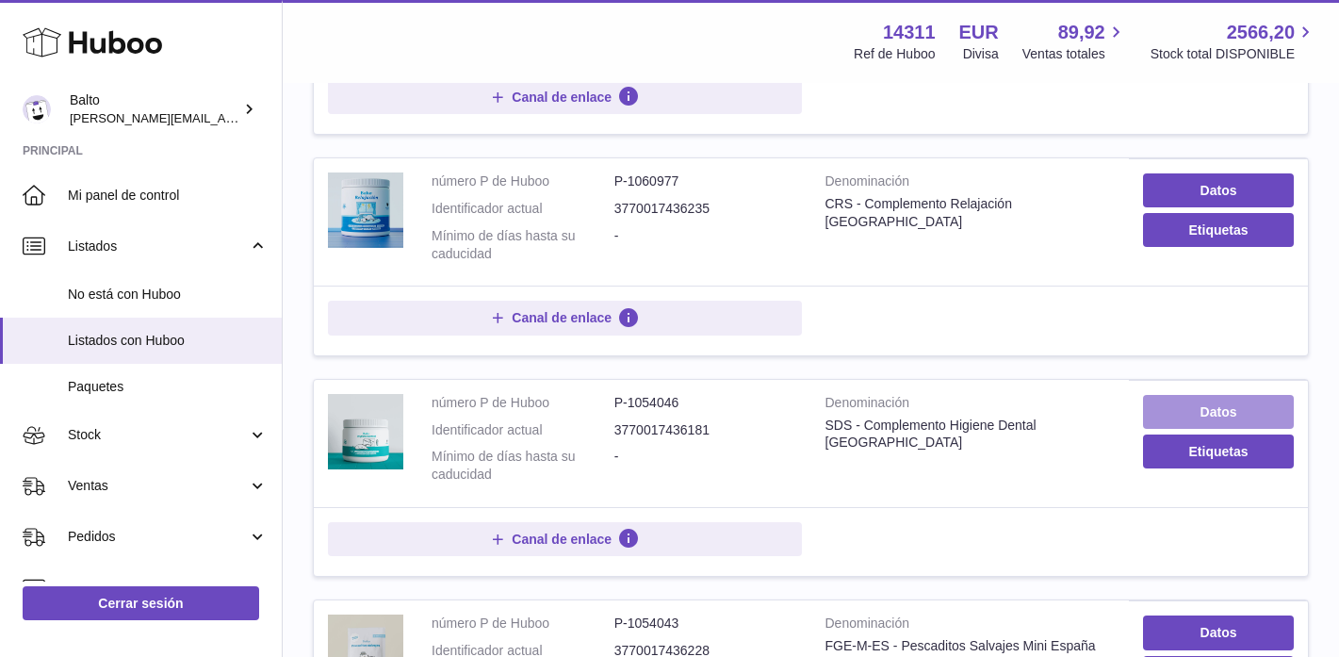
click at [1245, 409] on link "Datos" at bounding box center [1218, 412] width 151 height 34
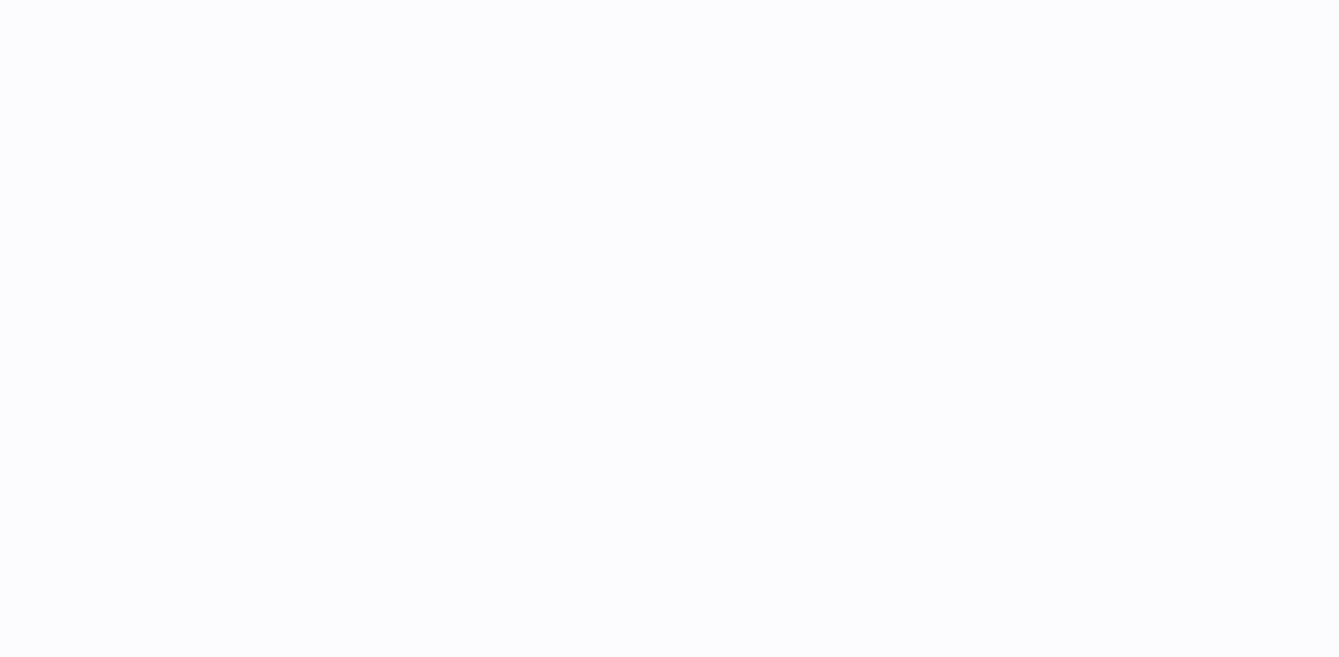
select select
select select "****"
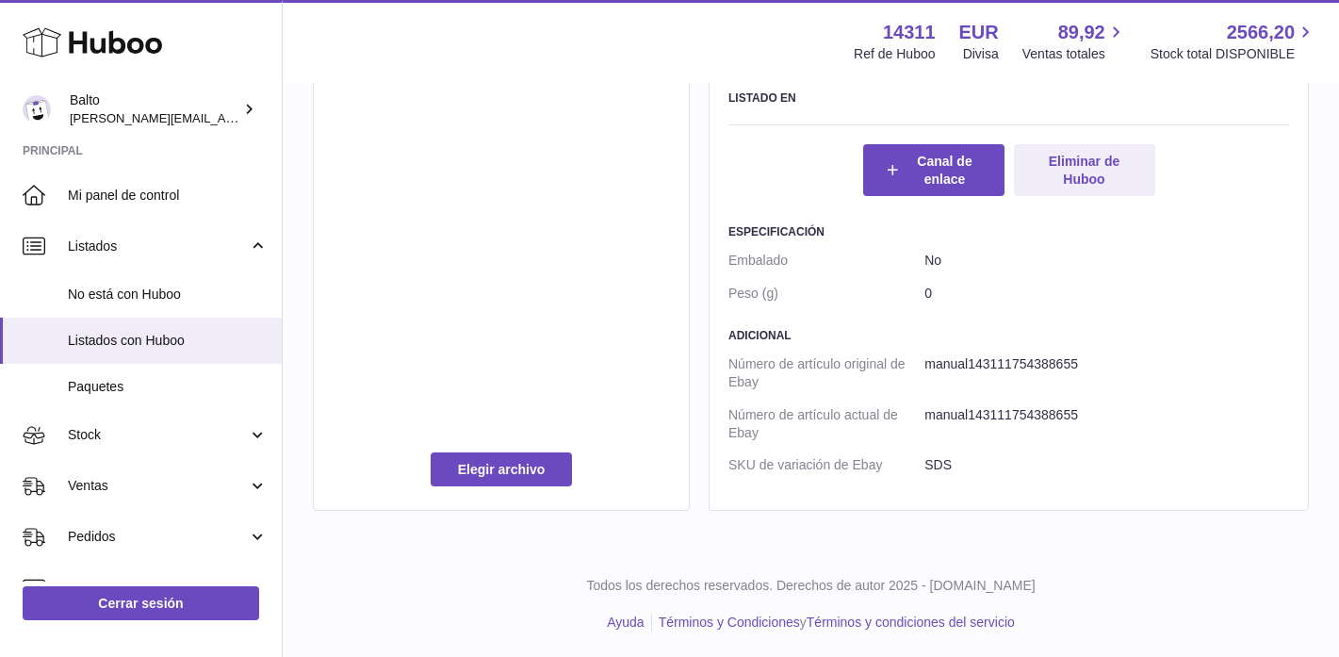
scroll to position [1090, 0]
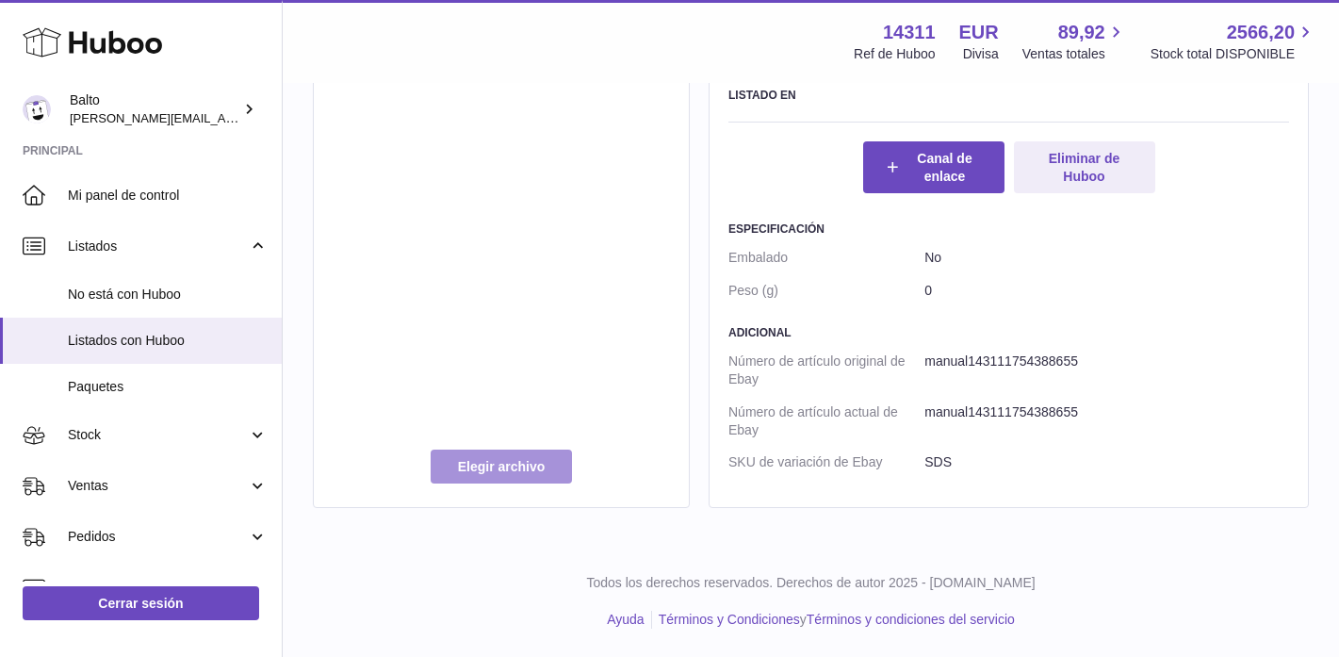
click at [465, 464] on label at bounding box center [501, 466] width 141 height 34
type input "**********"
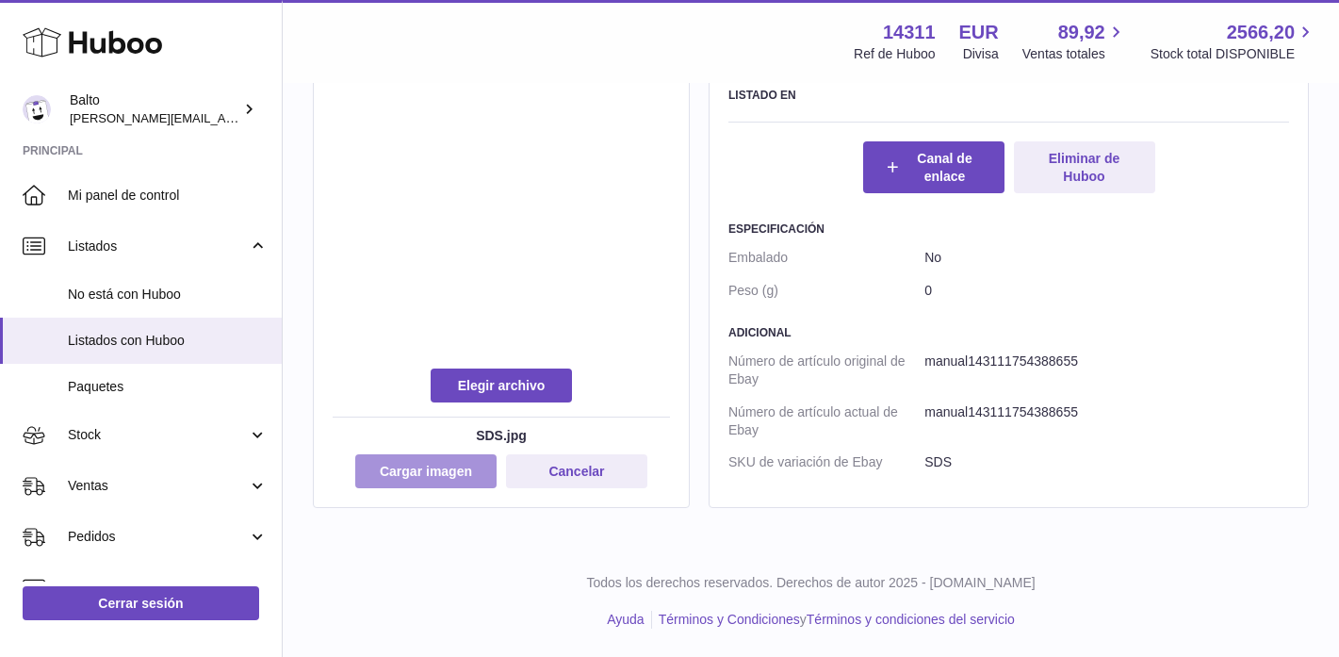
click at [453, 477] on button "Cargar imagen" at bounding box center [425, 471] width 141 height 34
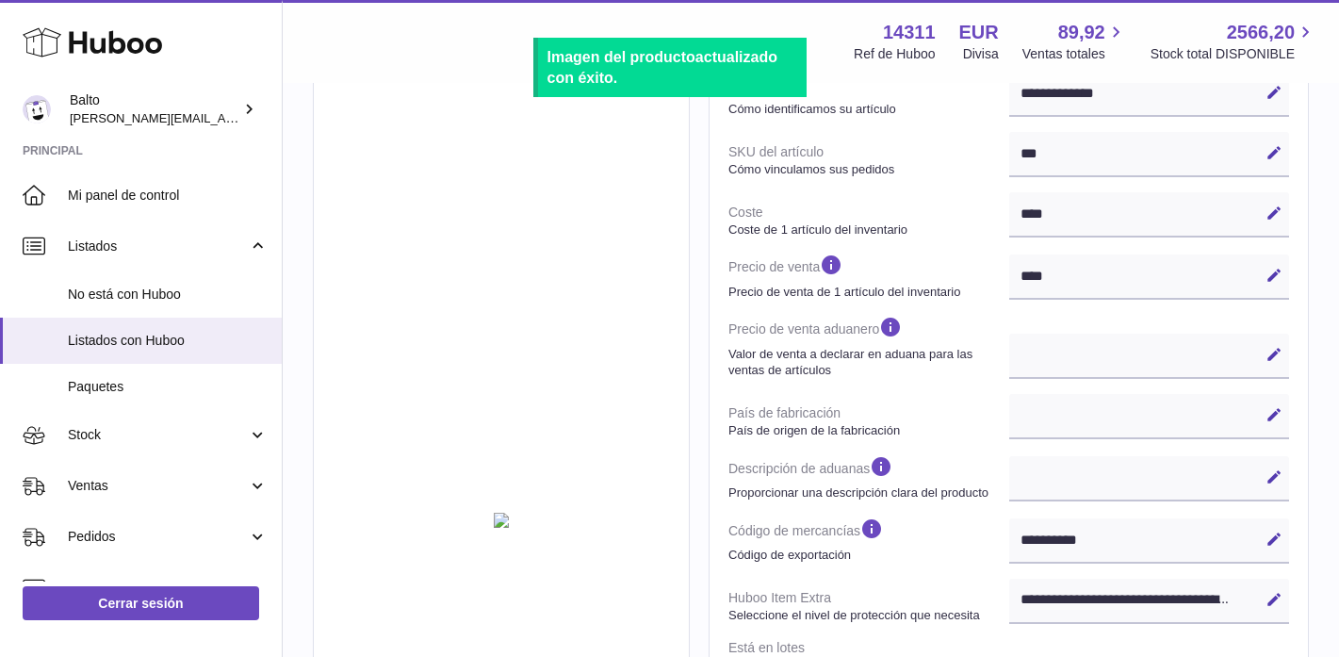
scroll to position [2, 0]
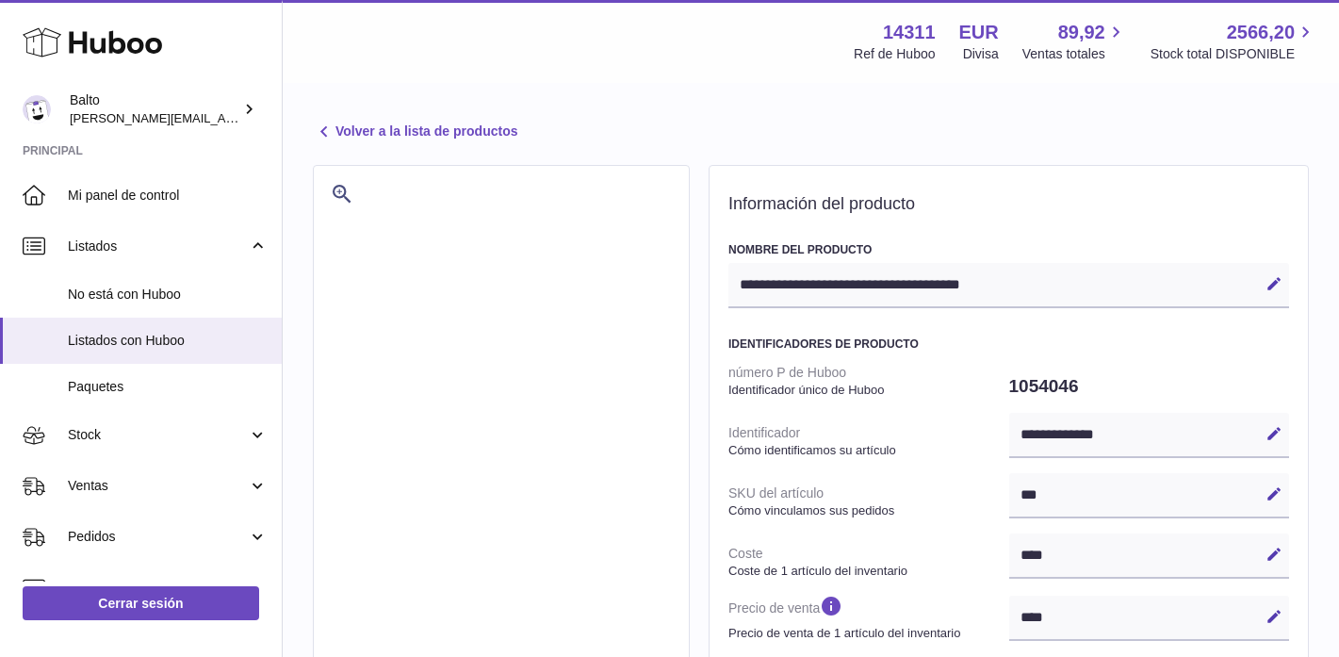
click at [360, 126] on link "Volver a la lista de productos" at bounding box center [415, 132] width 204 height 23
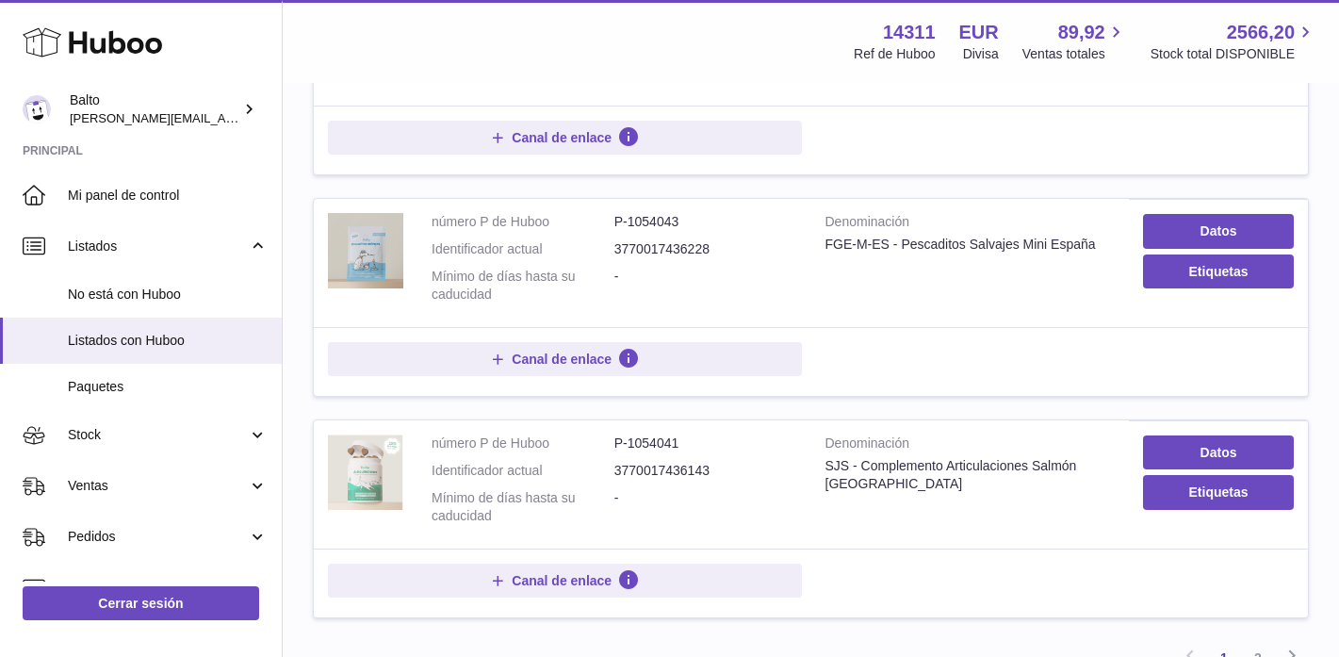
scroll to position [1886, 0]
click at [367, 476] on img at bounding box center [365, 470] width 75 height 75
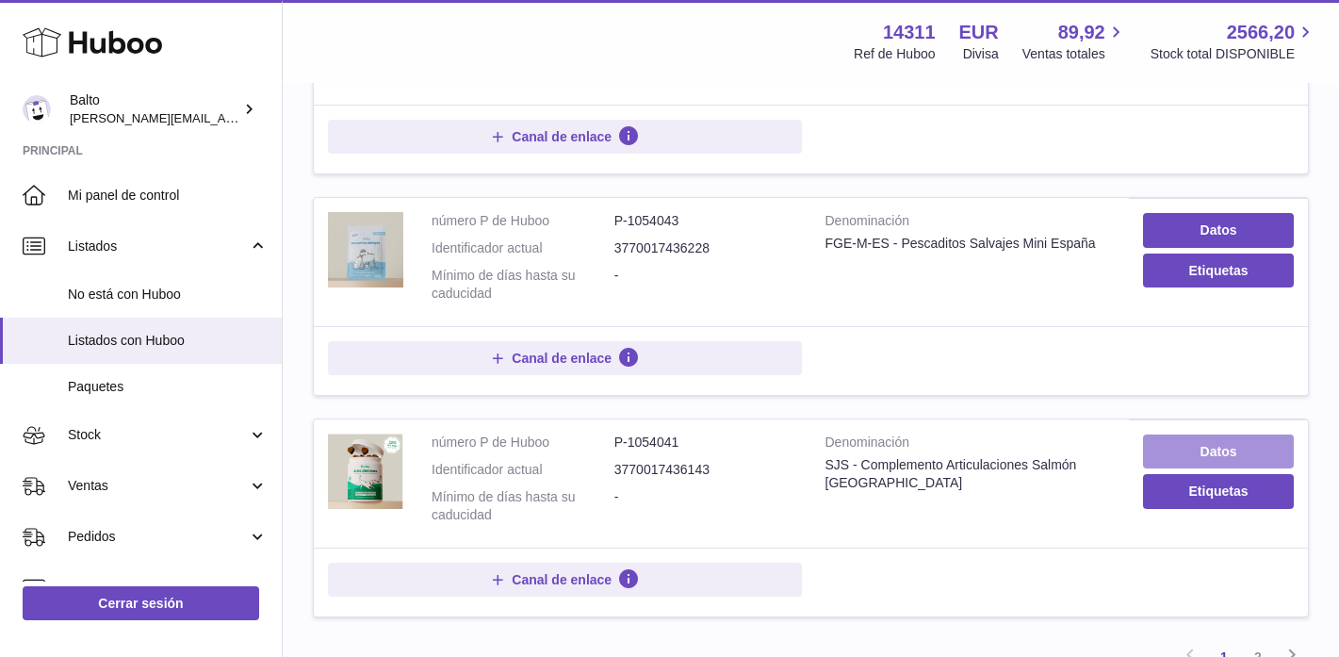
drag, startPoint x: 1229, startPoint y: 453, endPoint x: 1217, endPoint y: 457, distance: 11.9
click at [1229, 453] on link "Datos" at bounding box center [1218, 451] width 151 height 34
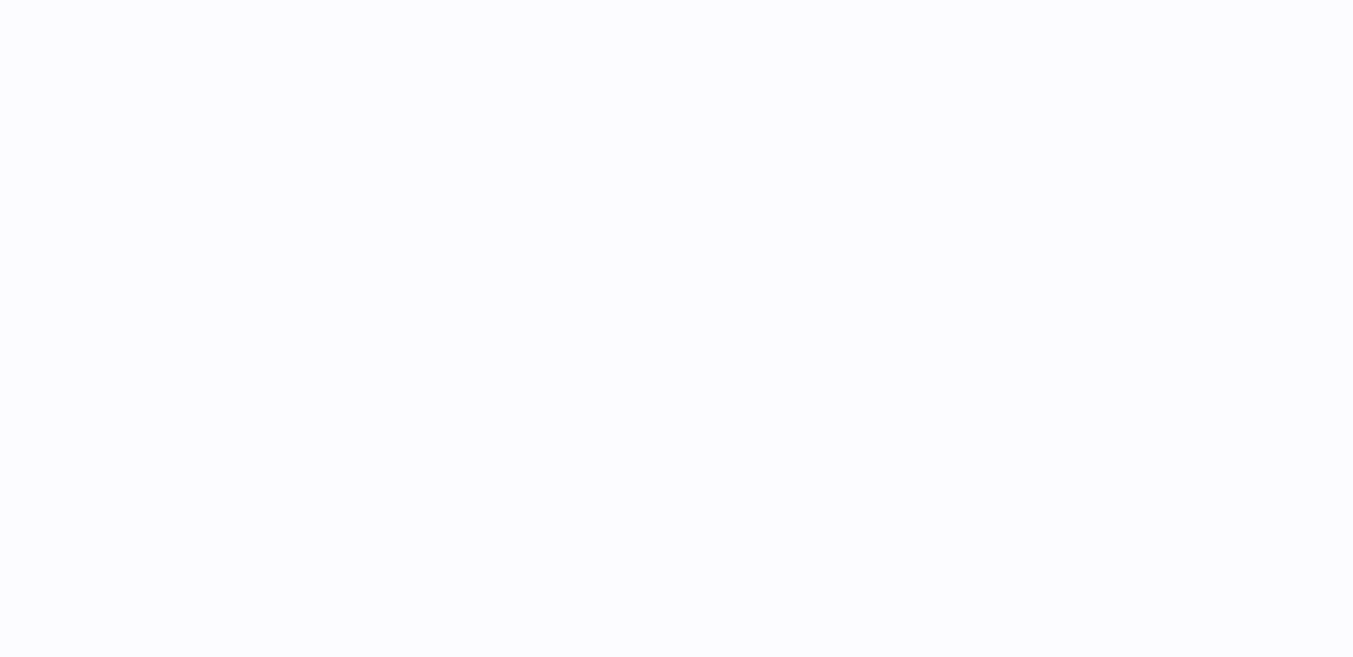
select select
select select "****"
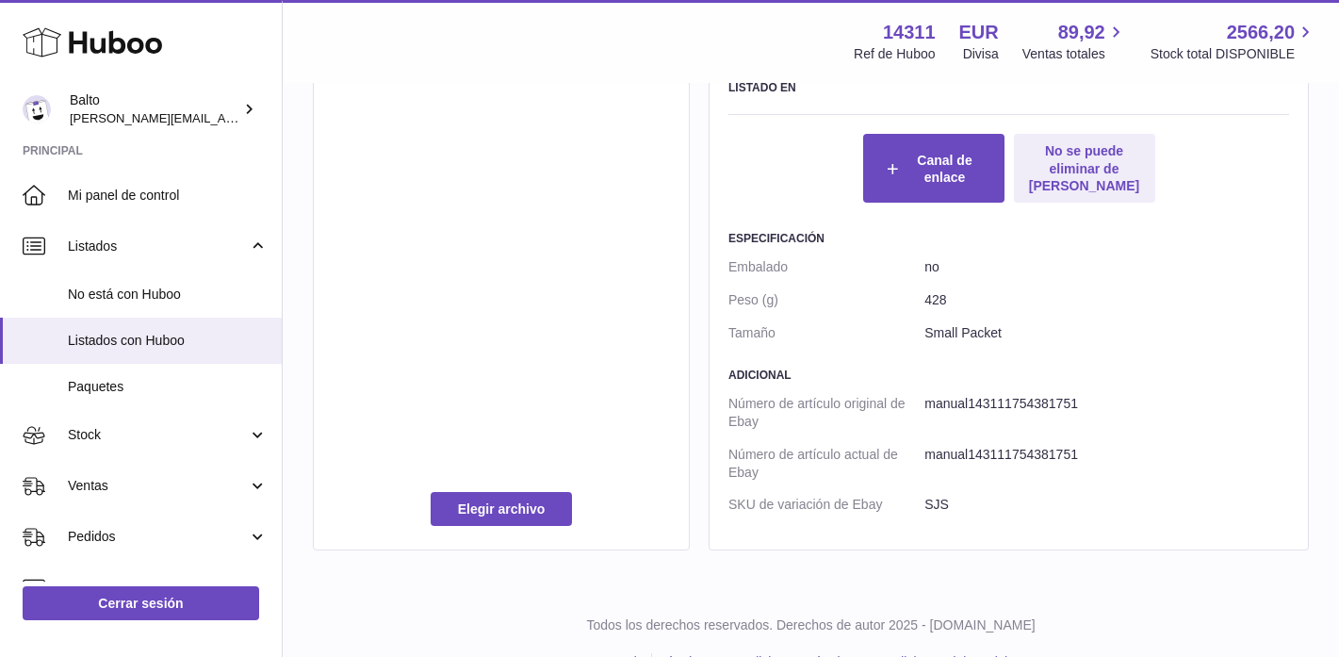
scroll to position [1140, 0]
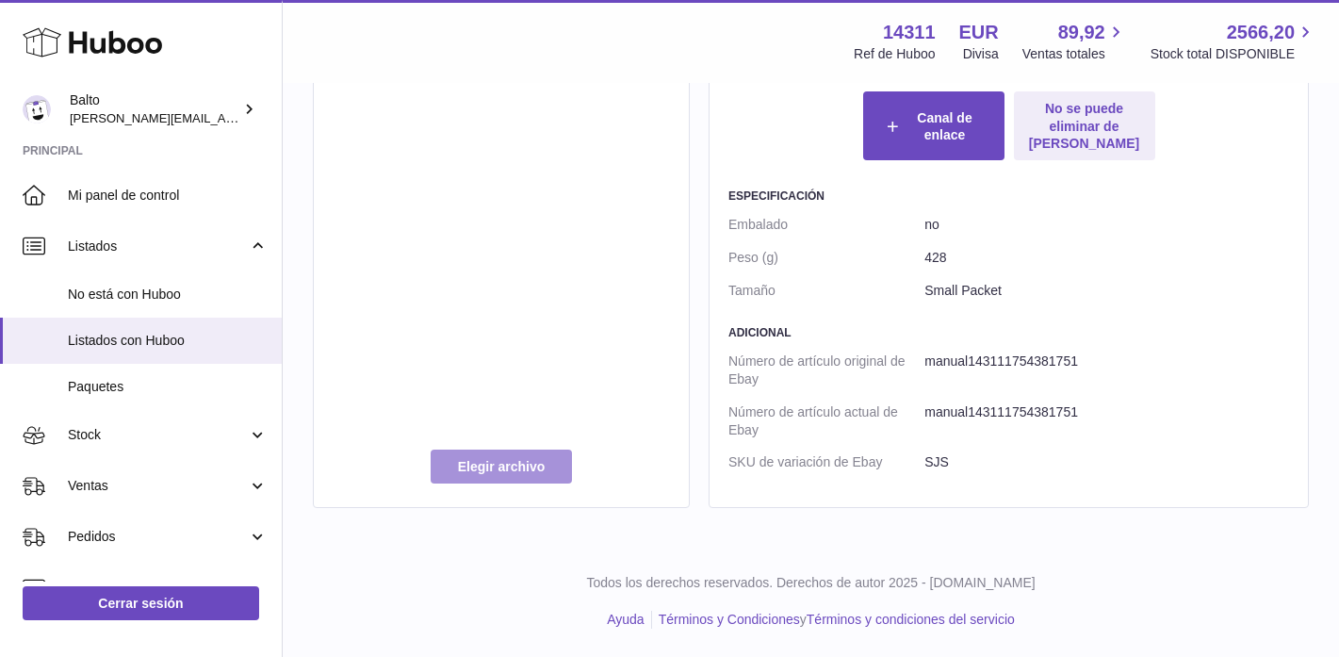
click at [546, 472] on label at bounding box center [501, 466] width 141 height 34
type input "**********"
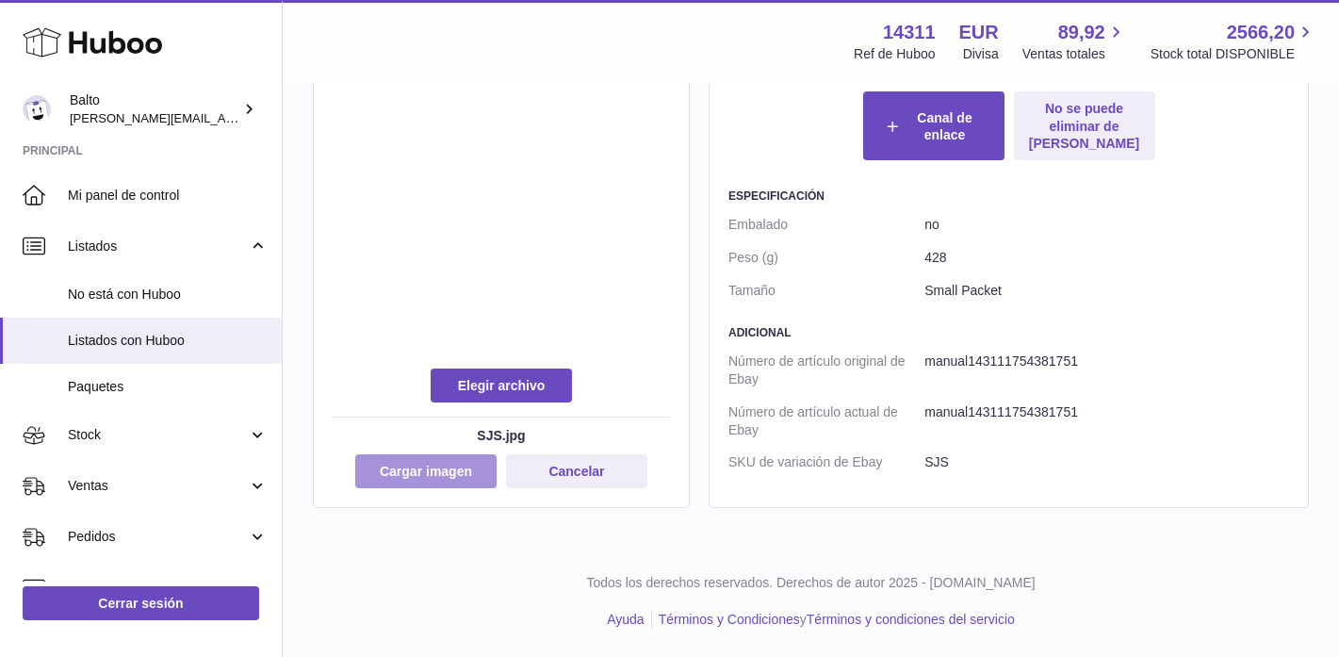
click at [452, 464] on button "Cargar imagen" at bounding box center [425, 471] width 141 height 34
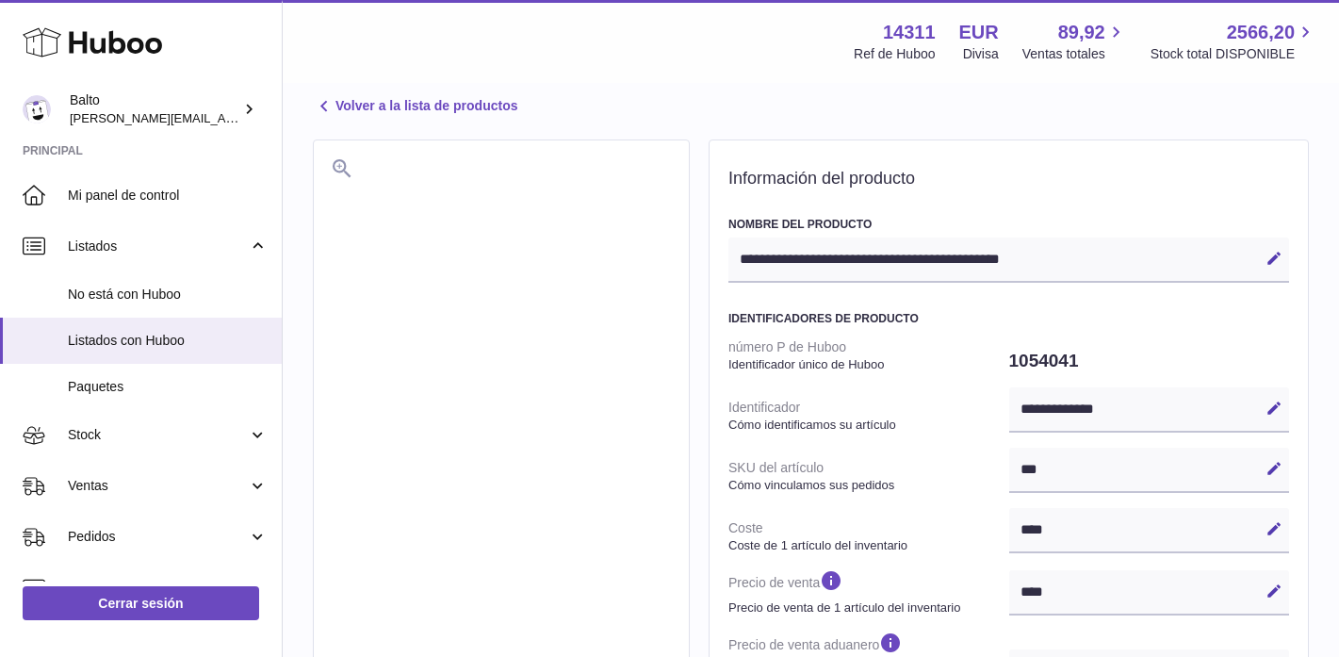
scroll to position [0, 0]
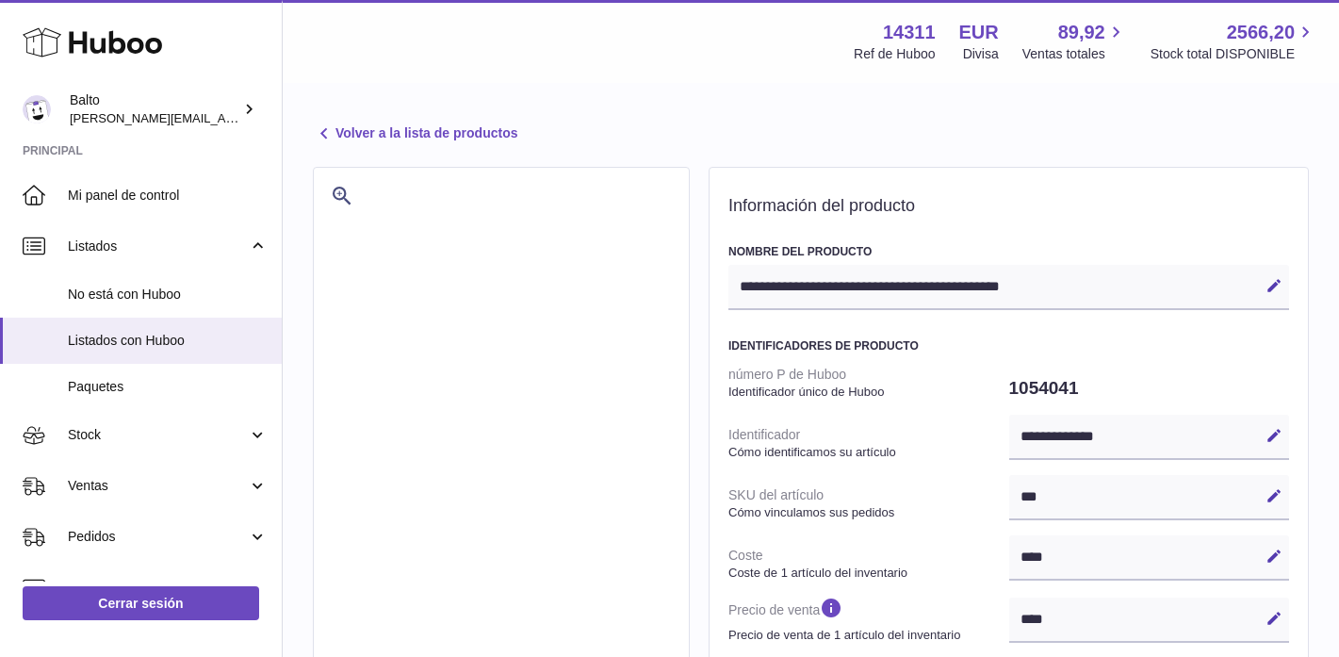
click at [370, 132] on link "Volver a la lista de productos" at bounding box center [415, 133] width 204 height 23
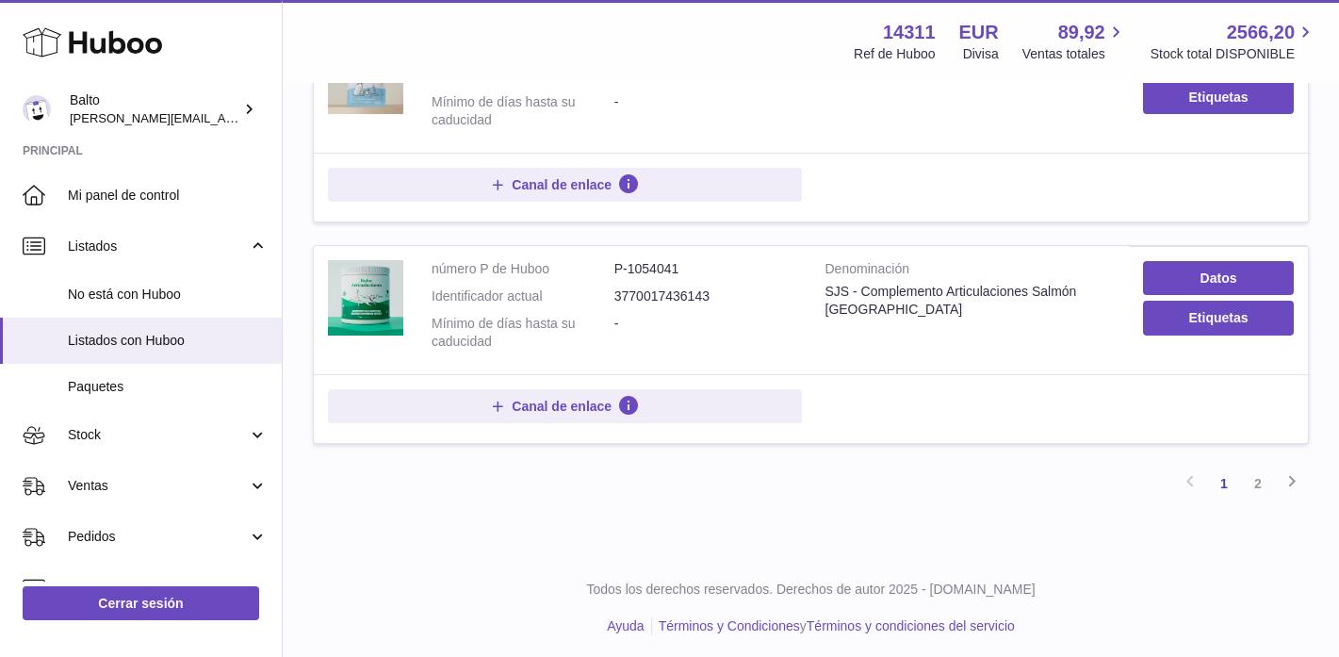
scroll to position [2066, 0]
